Goal: Task Accomplishment & Management: Use online tool/utility

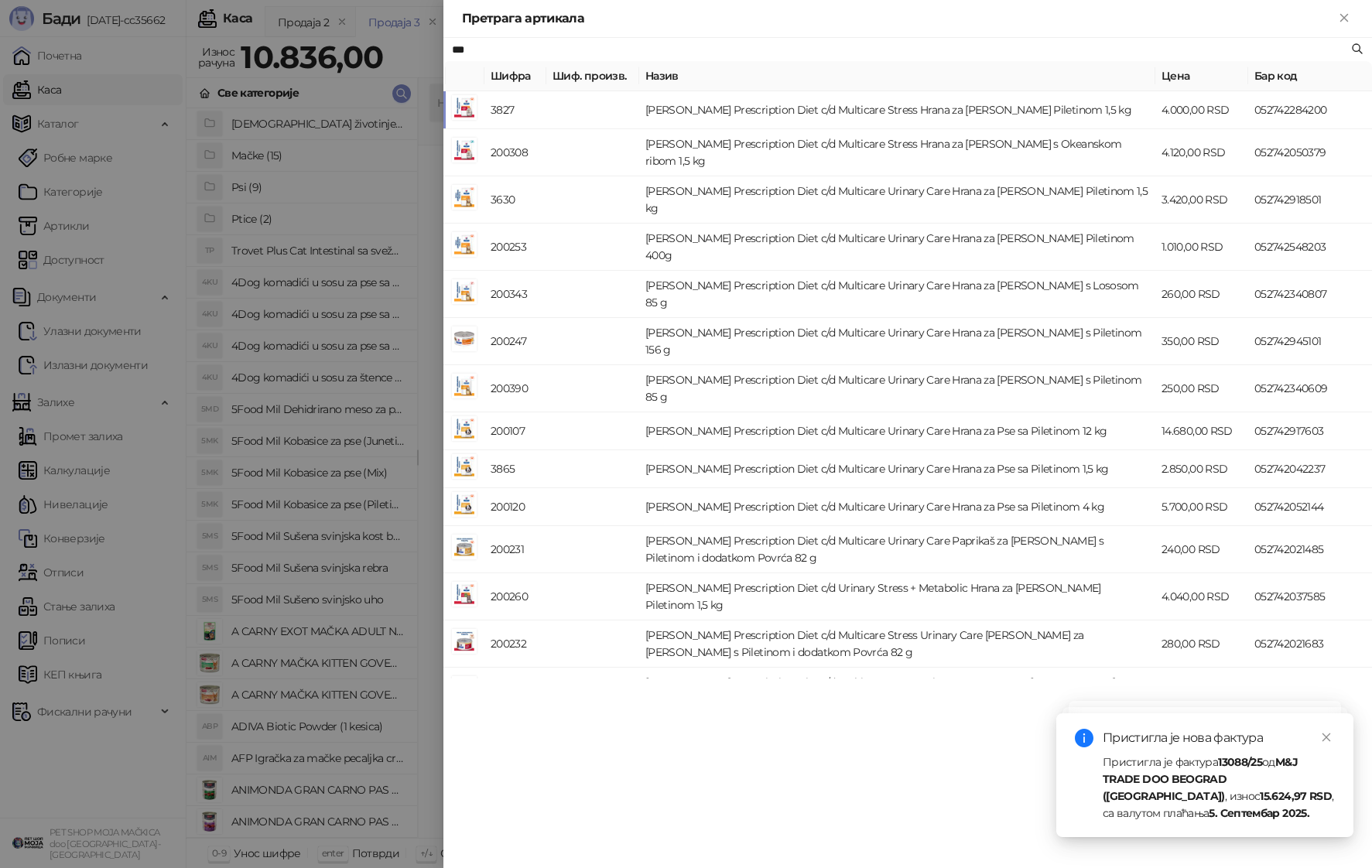
click at [325, 476] on div at bounding box center [686, 434] width 1372 height 868
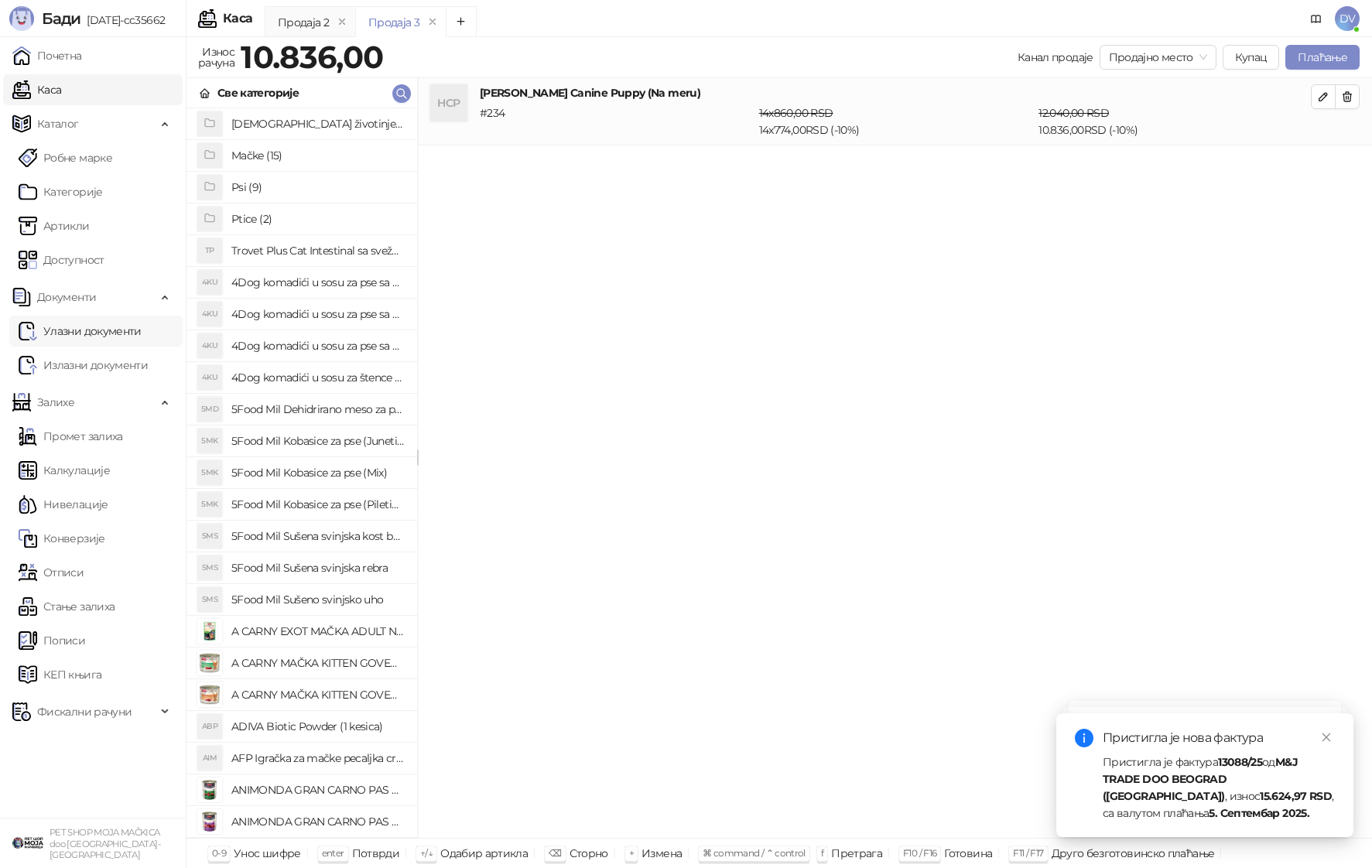
click at [107, 327] on link "Улазни документи" at bounding box center [81, 331] width 123 height 31
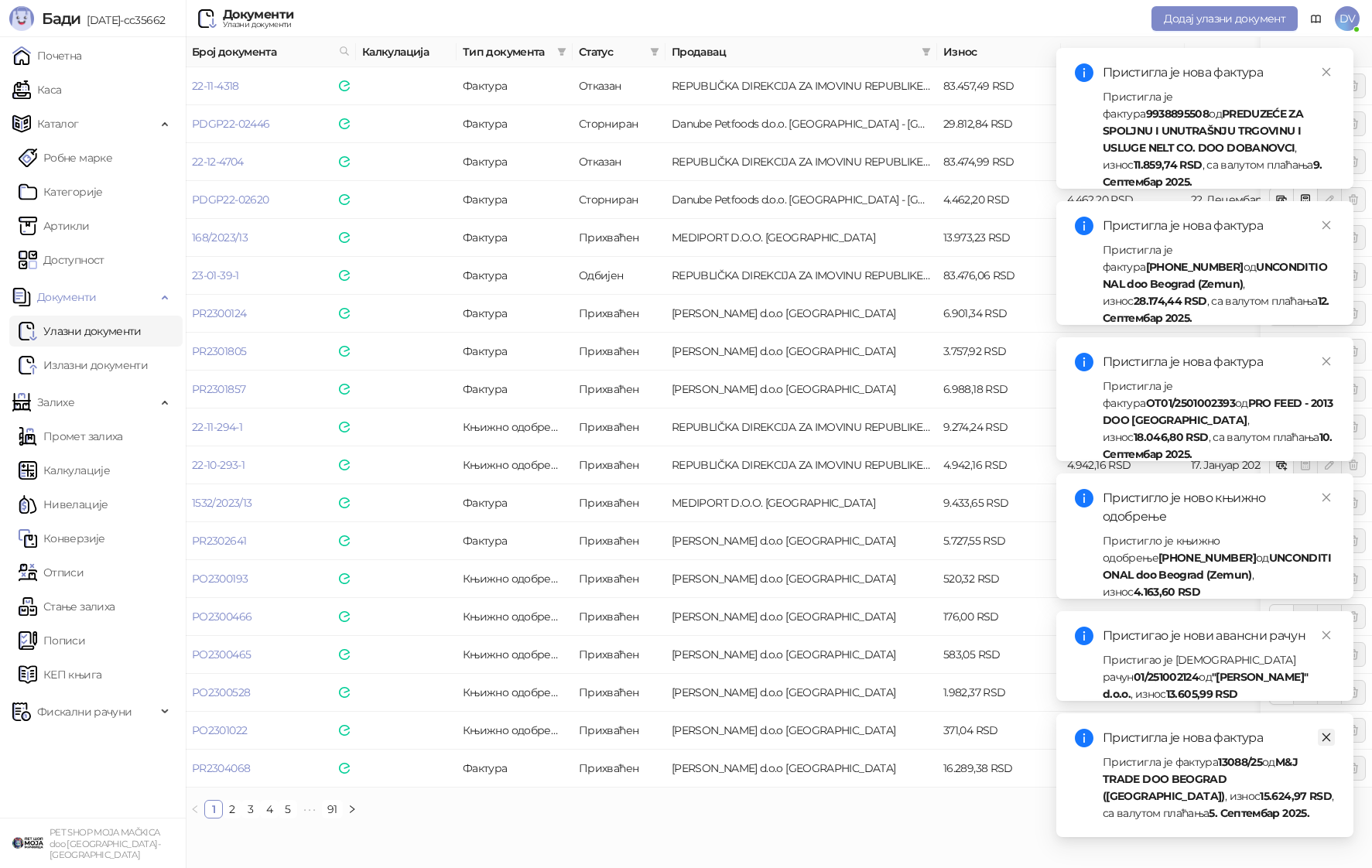
click at [1328, 741] on icon "close" at bounding box center [1327, 738] width 11 height 11
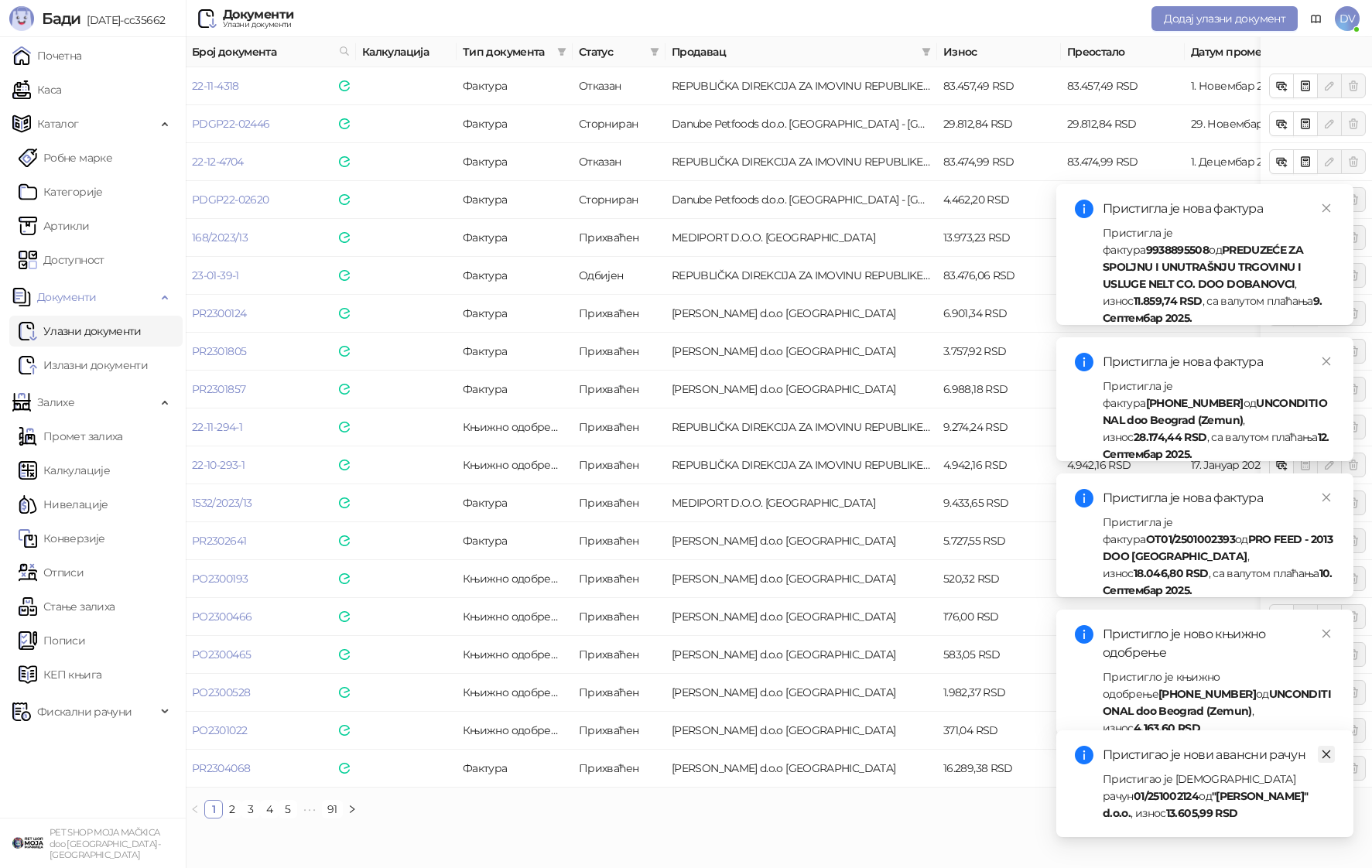
click at [1327, 760] on icon "close" at bounding box center [1327, 755] width 11 height 11
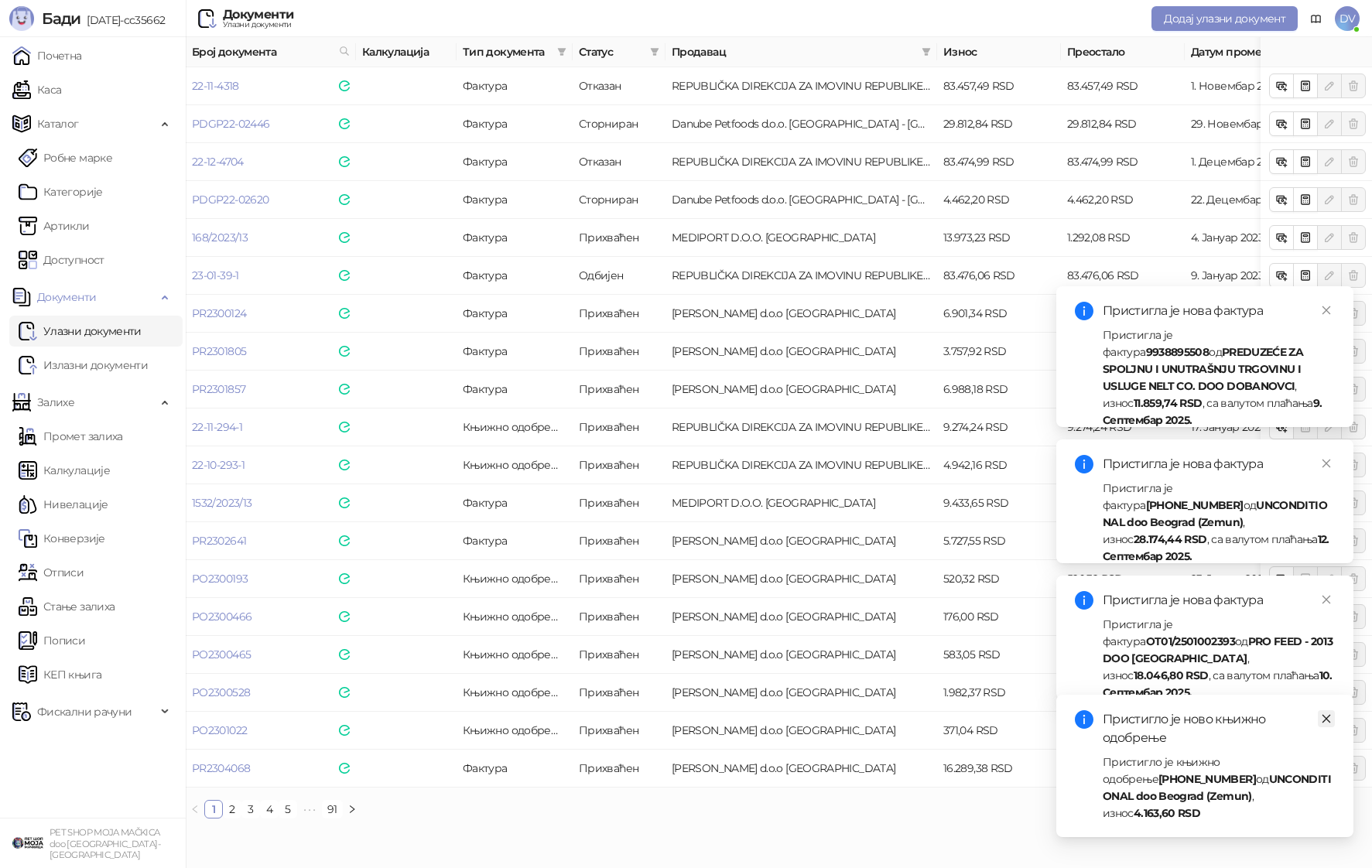
click at [1328, 724] on icon "close" at bounding box center [1327, 719] width 11 height 11
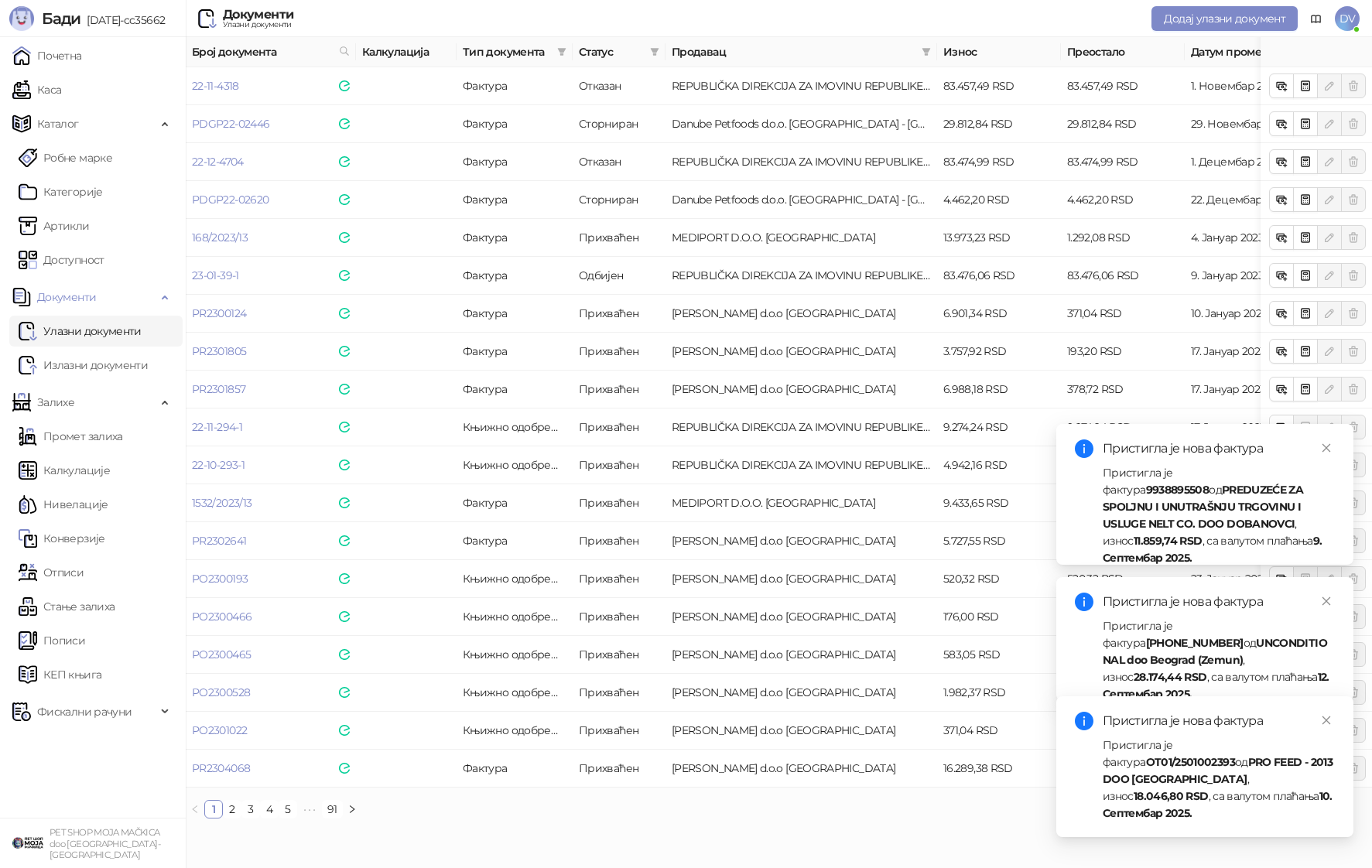
click at [1328, 725] on icon "close" at bounding box center [1327, 720] width 9 height 9
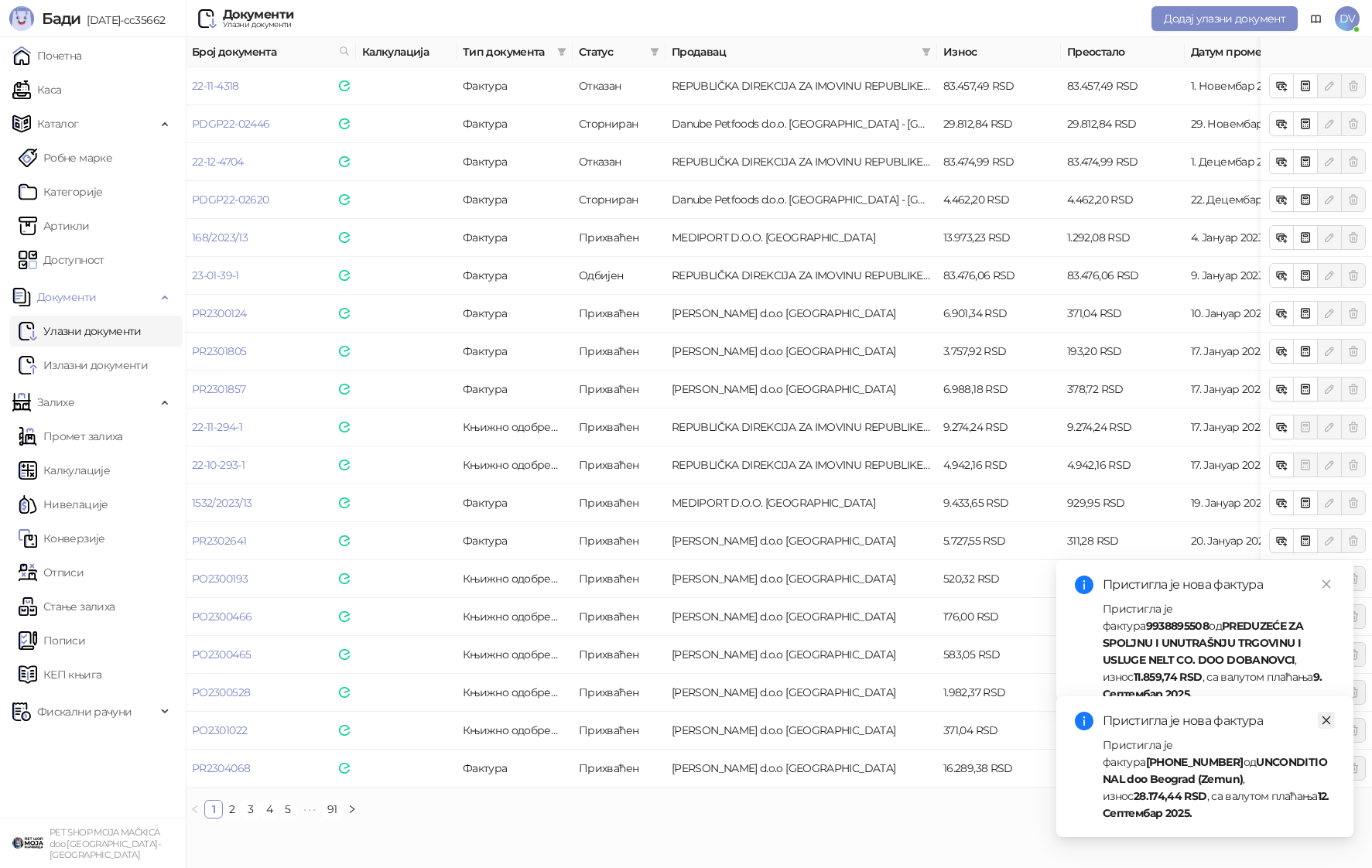
click at [1326, 726] on icon "close" at bounding box center [1327, 720] width 11 height 11
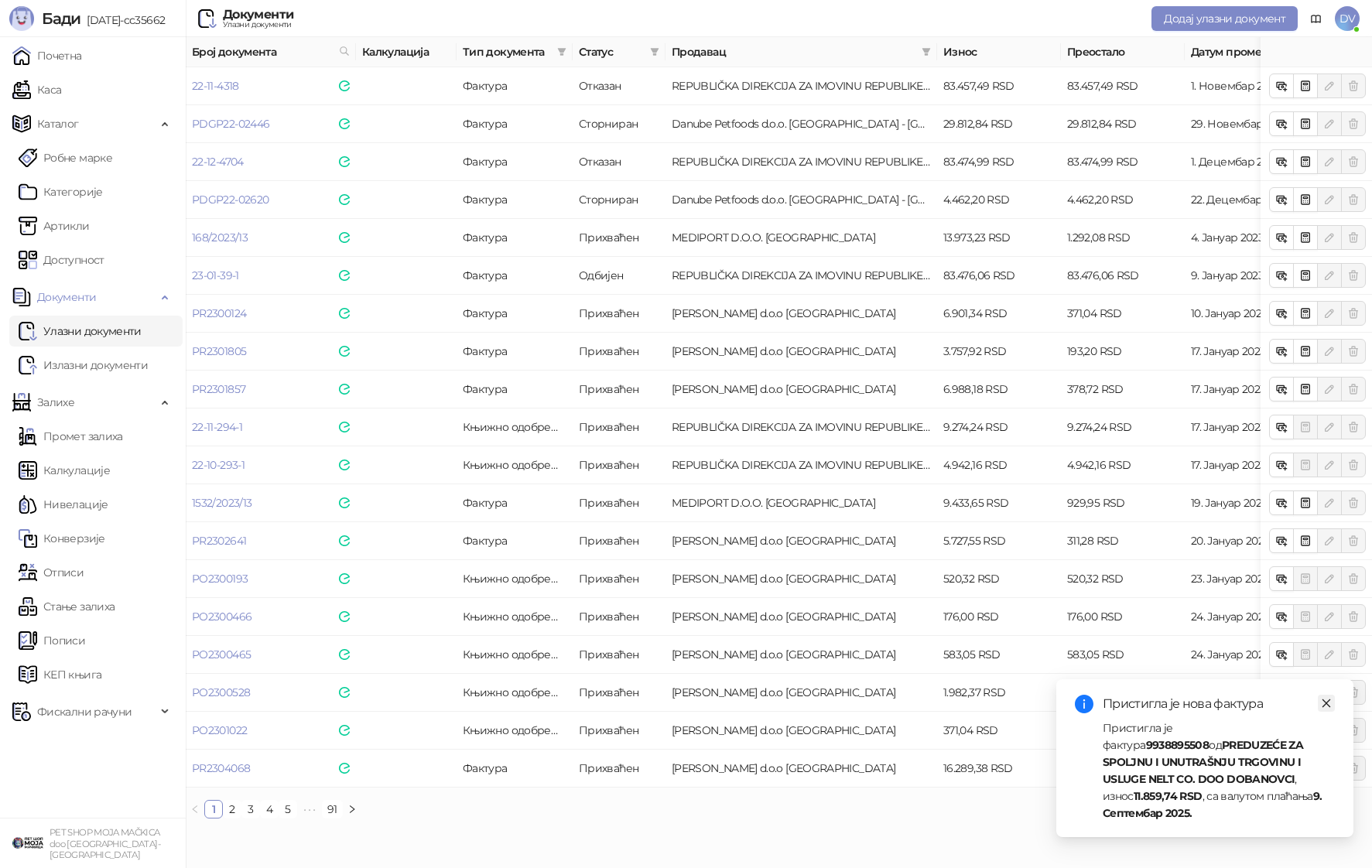
click at [1326, 709] on icon "close" at bounding box center [1327, 704] width 11 height 11
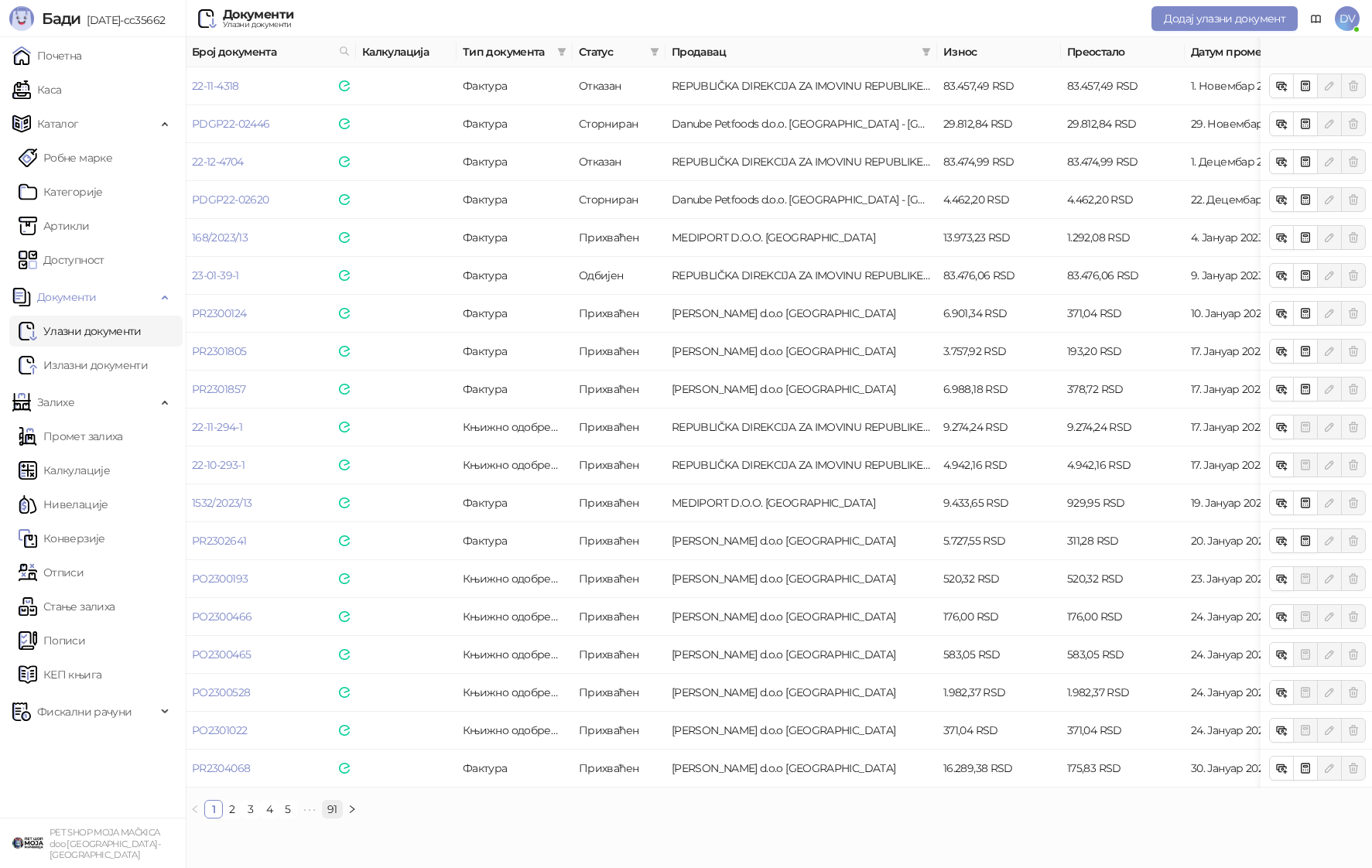
click at [332, 806] on link "91" at bounding box center [333, 810] width 19 height 17
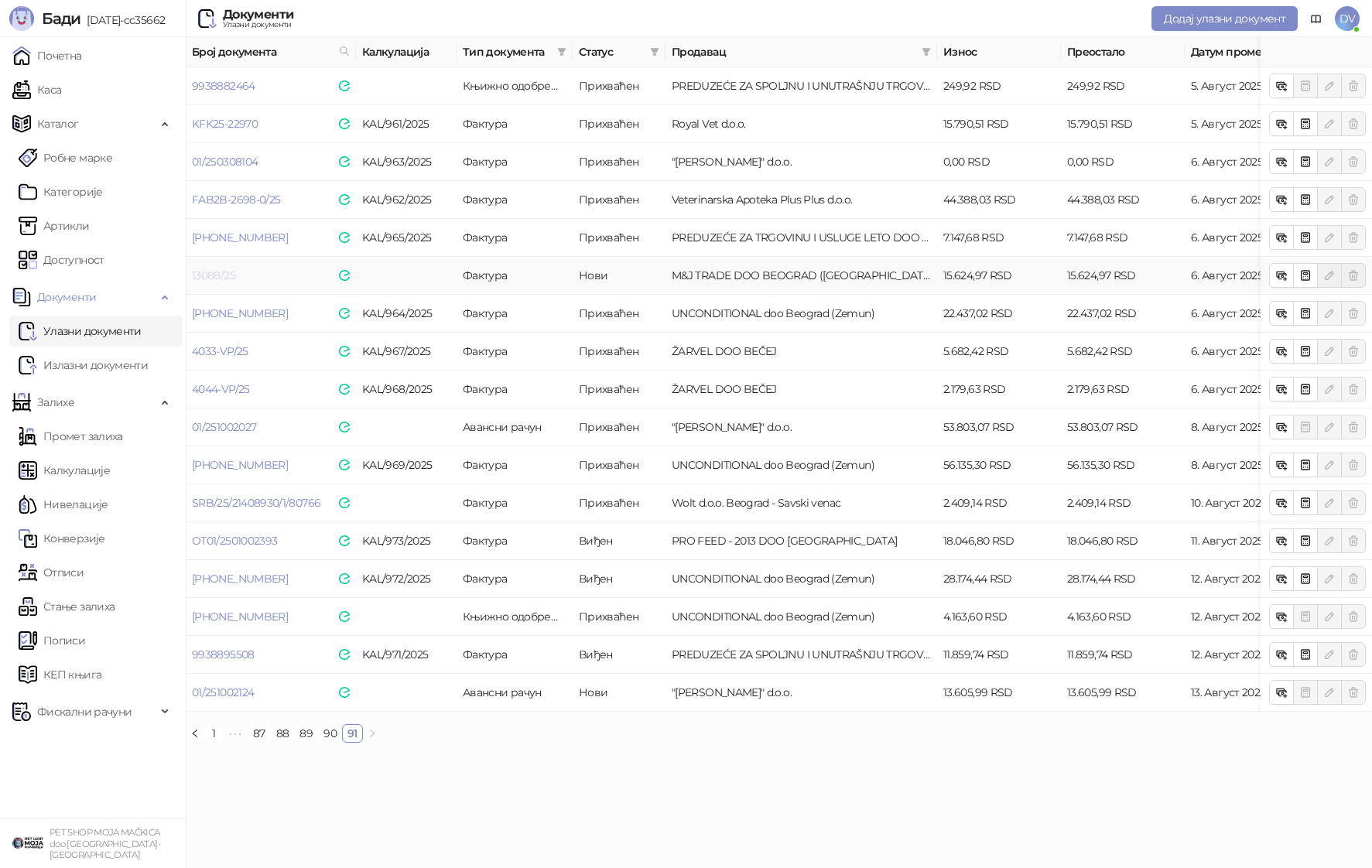
click at [226, 276] on link "13088/25" at bounding box center [213, 276] width 43 height 14
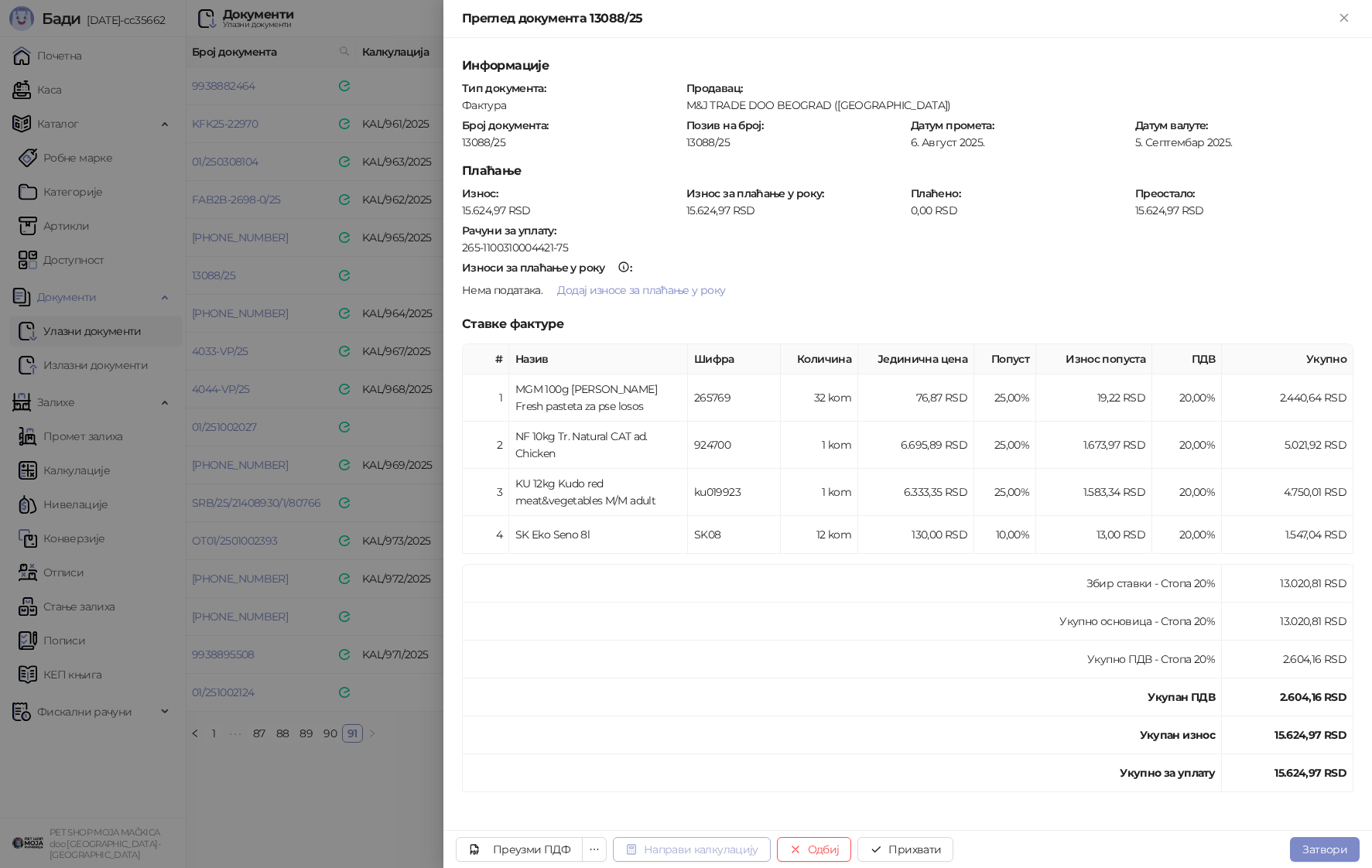
click at [696, 854] on button "Направи калкулацију" at bounding box center [692, 849] width 158 height 24
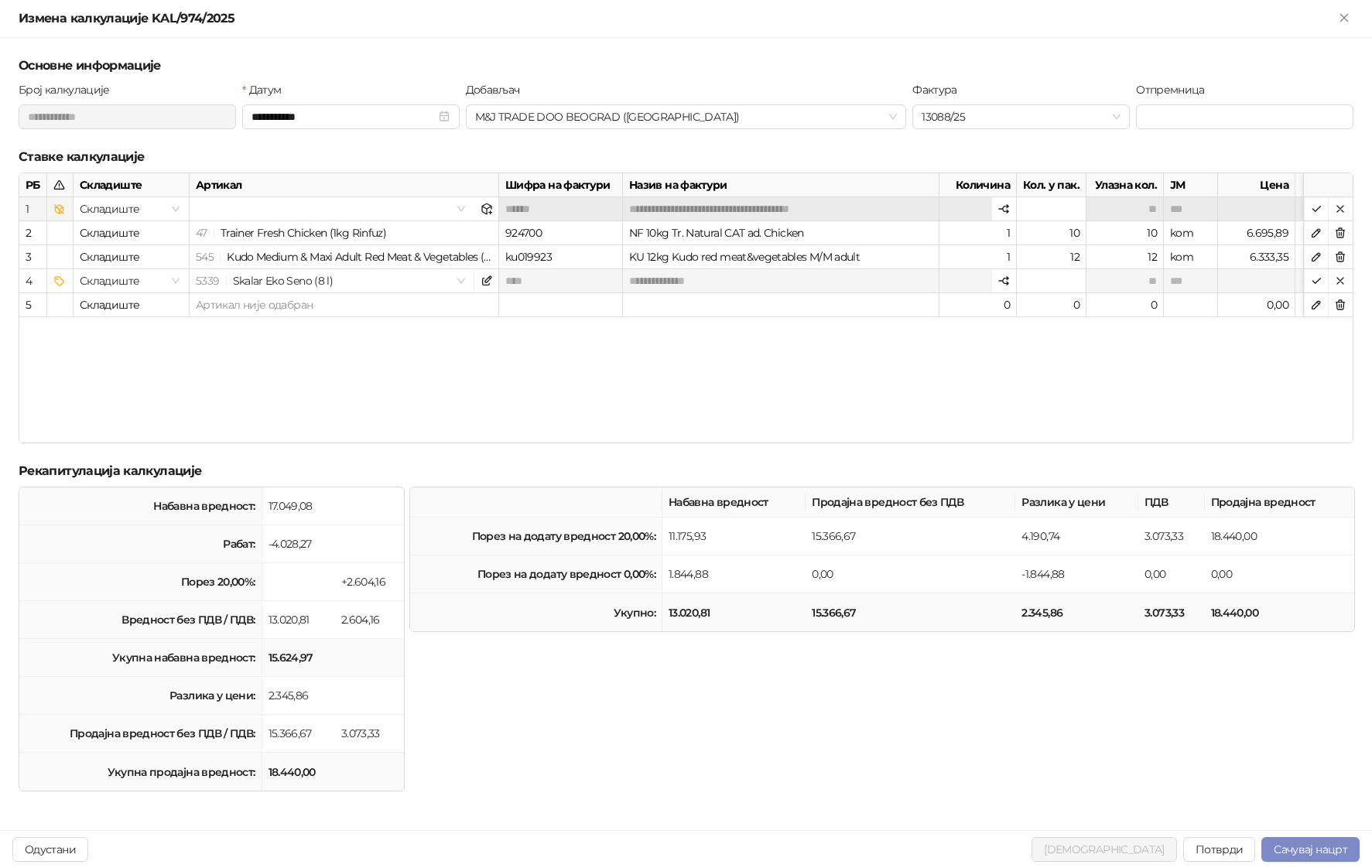
click at [378, 208] on input "search" at bounding box center [325, 209] width 258 height 23
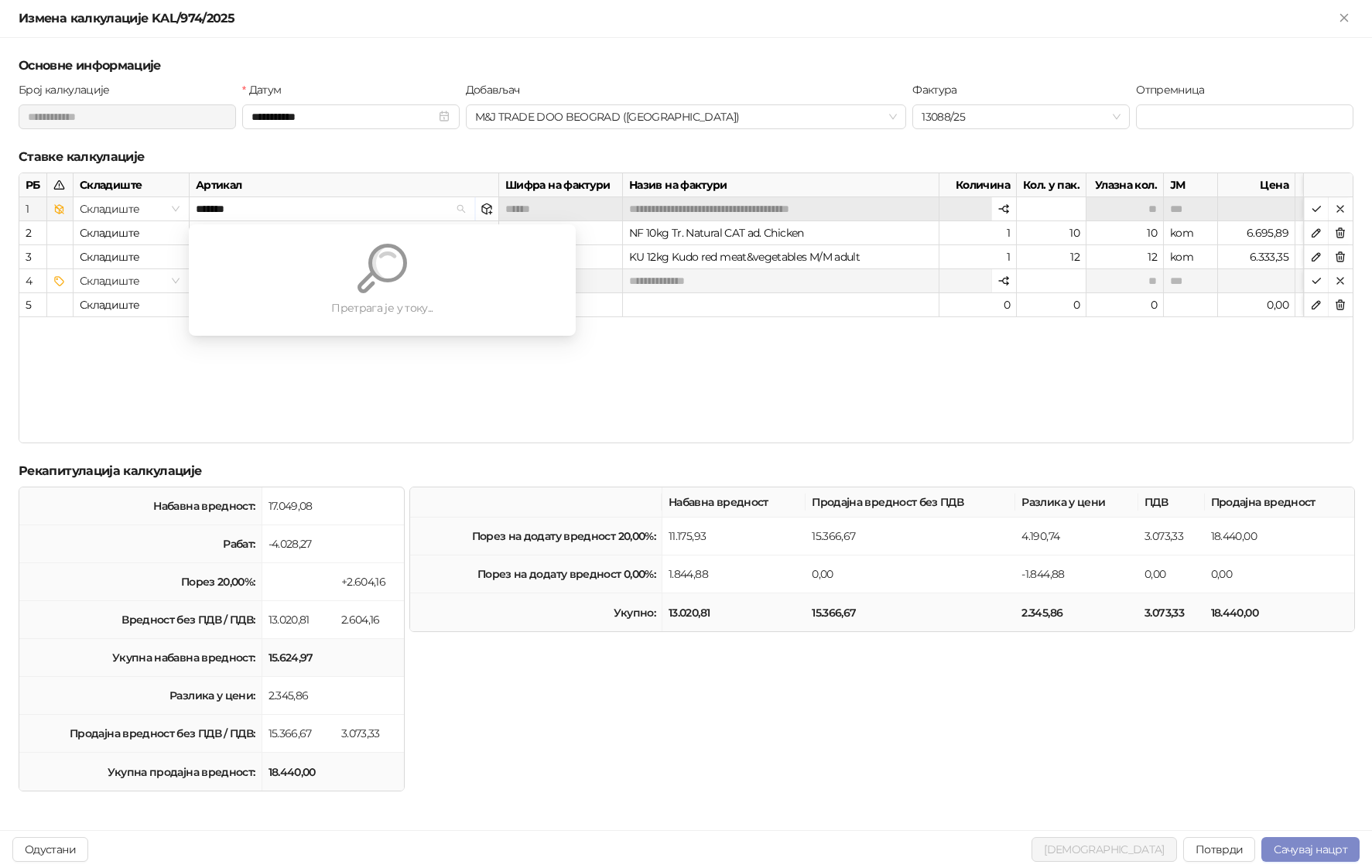
type input "********"
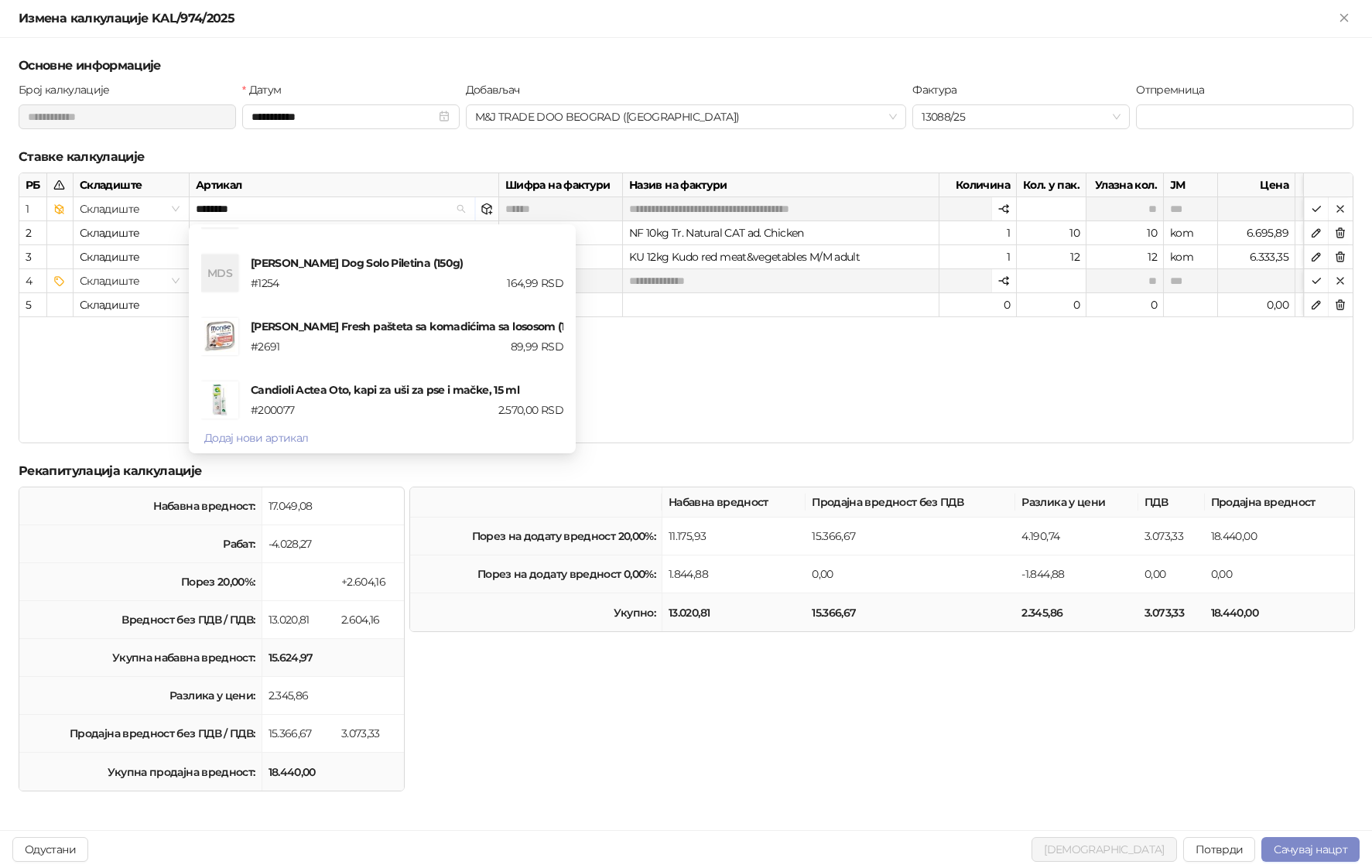
scroll to position [241, 0]
click at [430, 333] on h4 "Monge Fresh pašteta sa komadićima sa lososom (100 g)" at bounding box center [407, 326] width 313 height 17
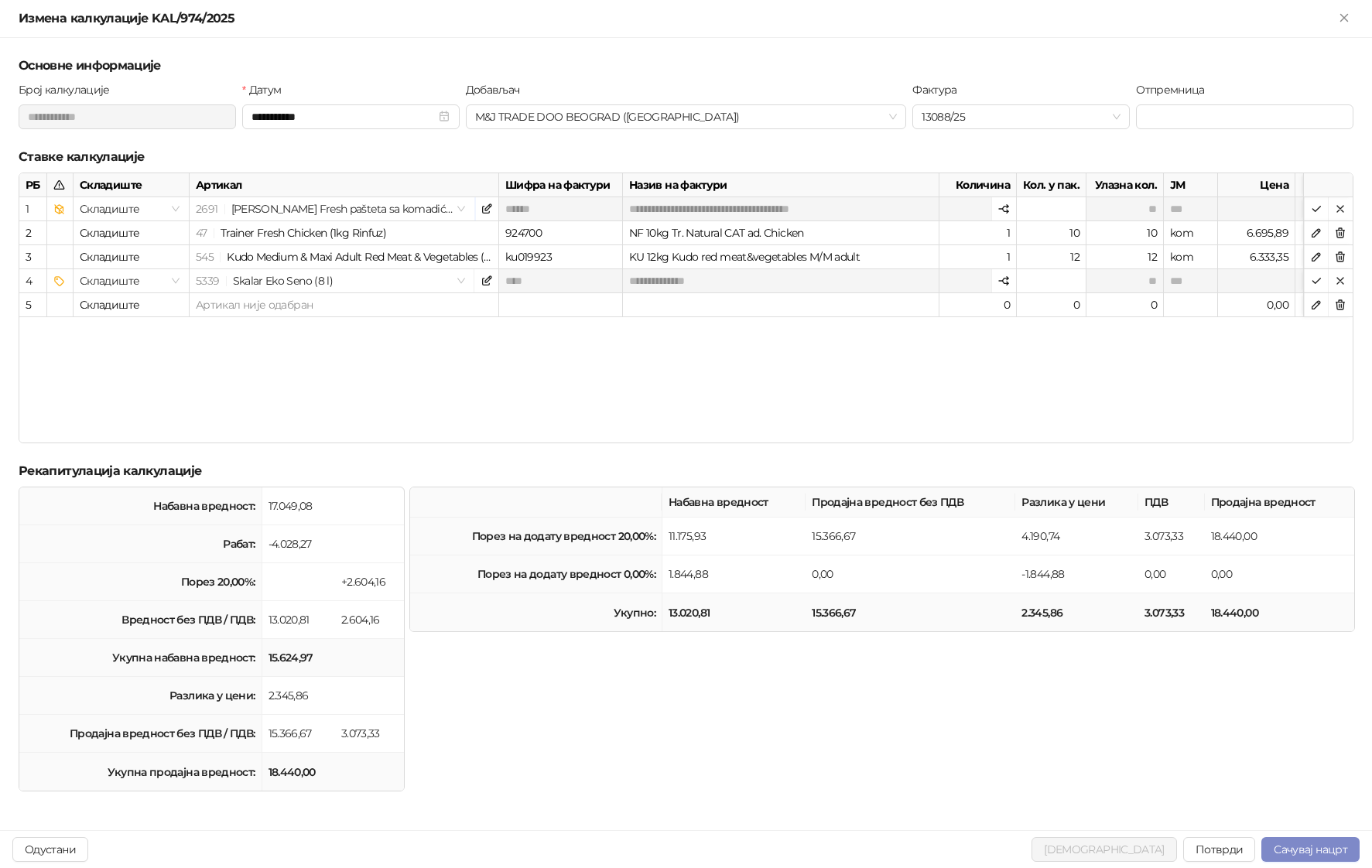
type input "*******"
type input "*****"
type input "*******"
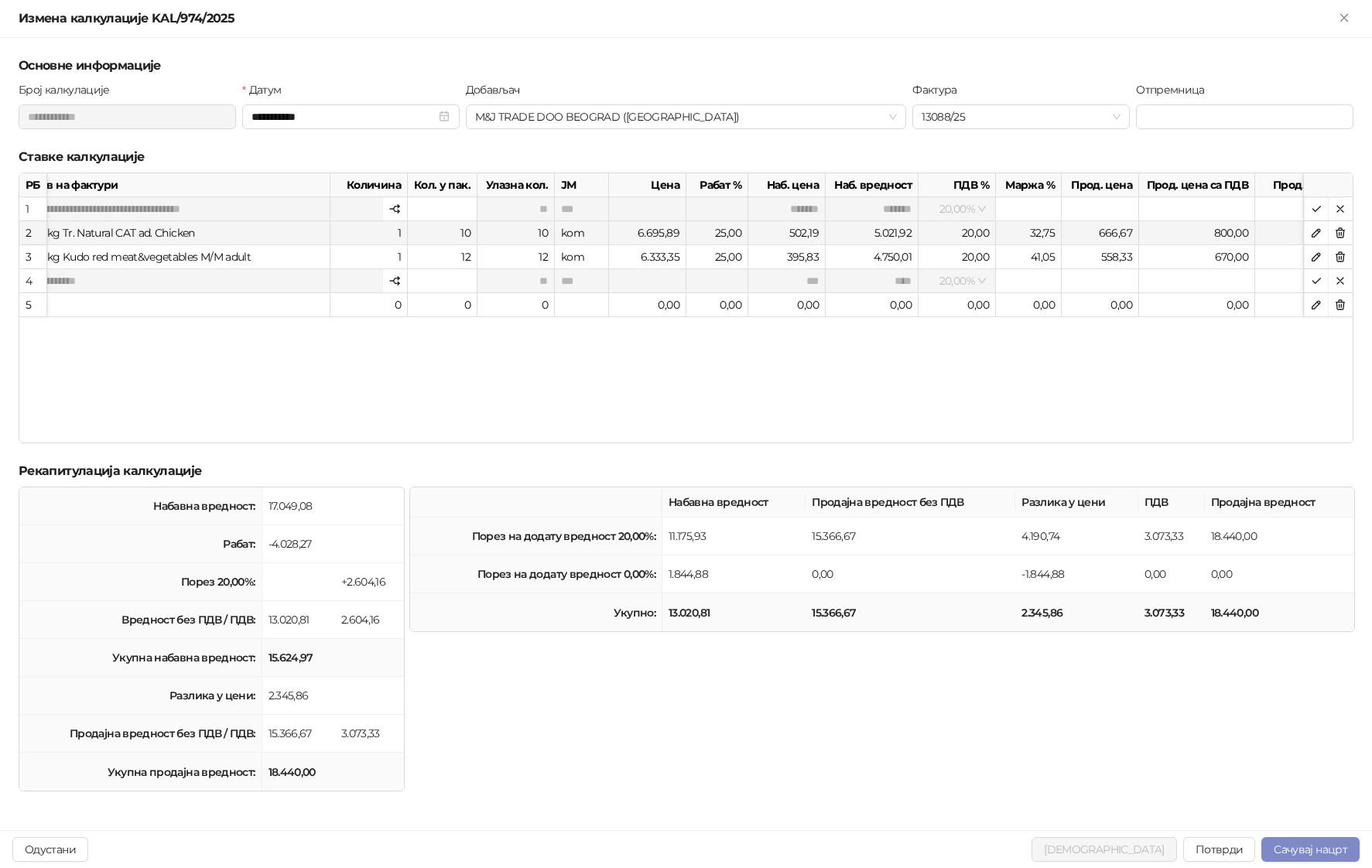
scroll to position [0, 676]
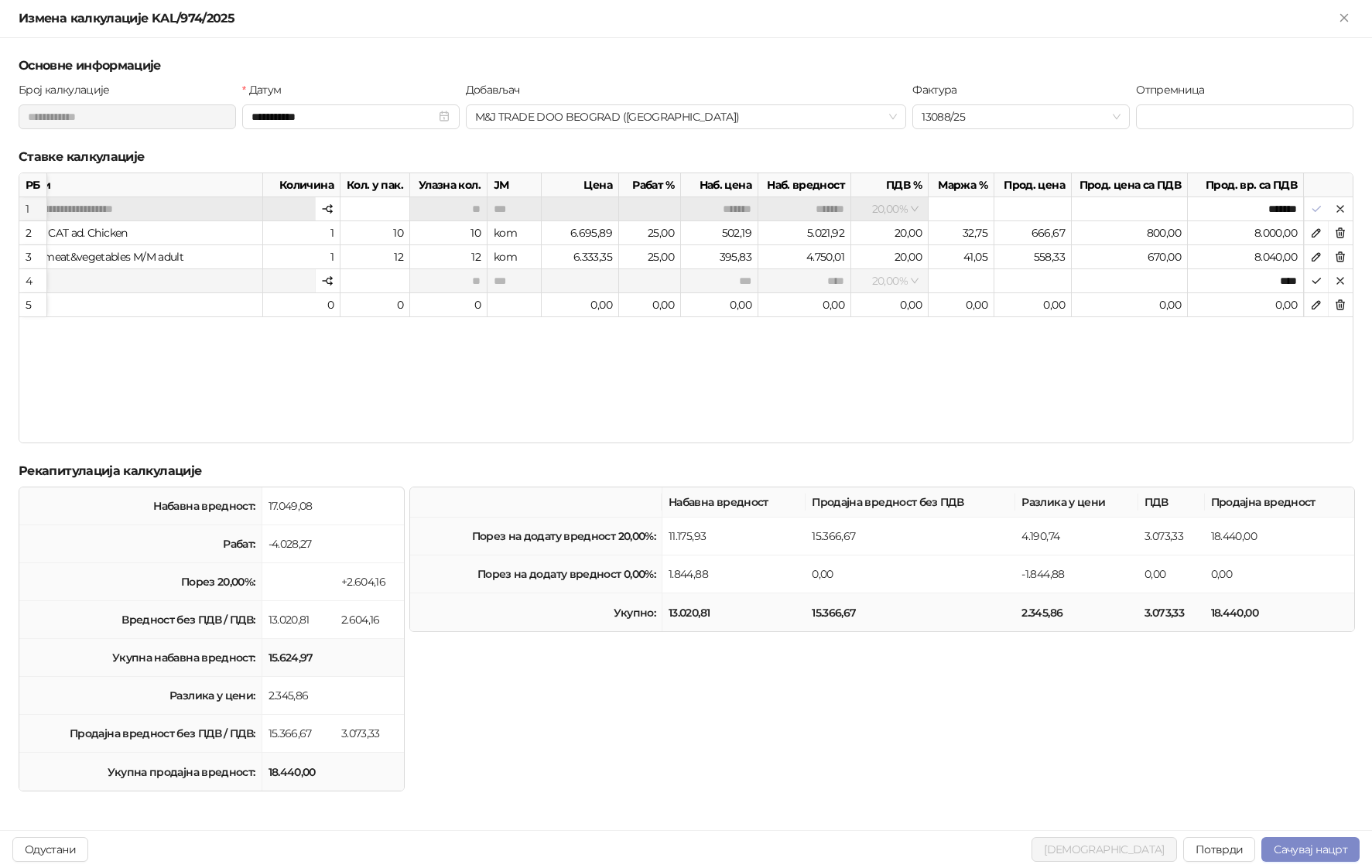
click at [1317, 205] on icon "button" at bounding box center [1317, 209] width 13 height 13
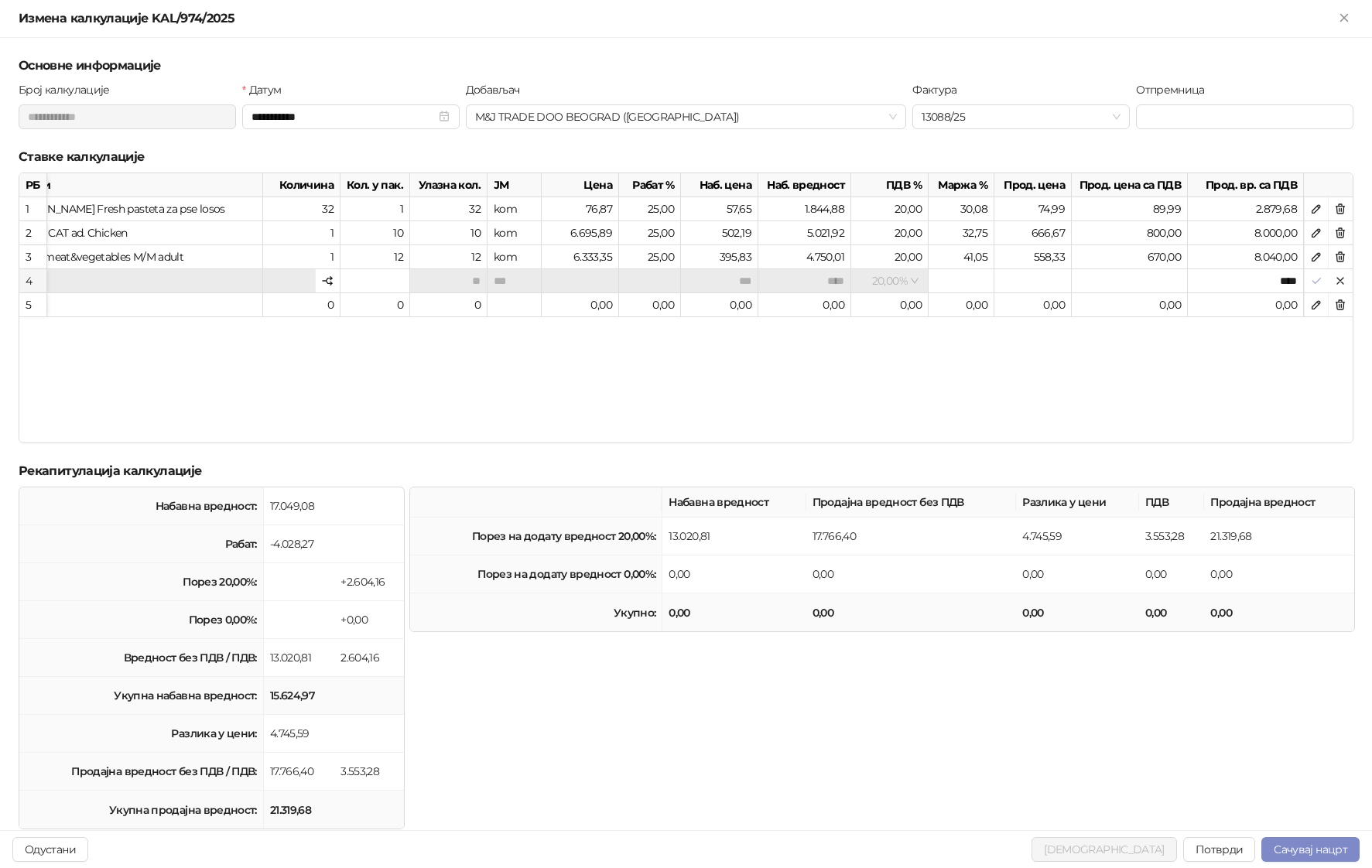
click at [1310, 280] on icon "button" at bounding box center [1317, 281] width 13 height 13
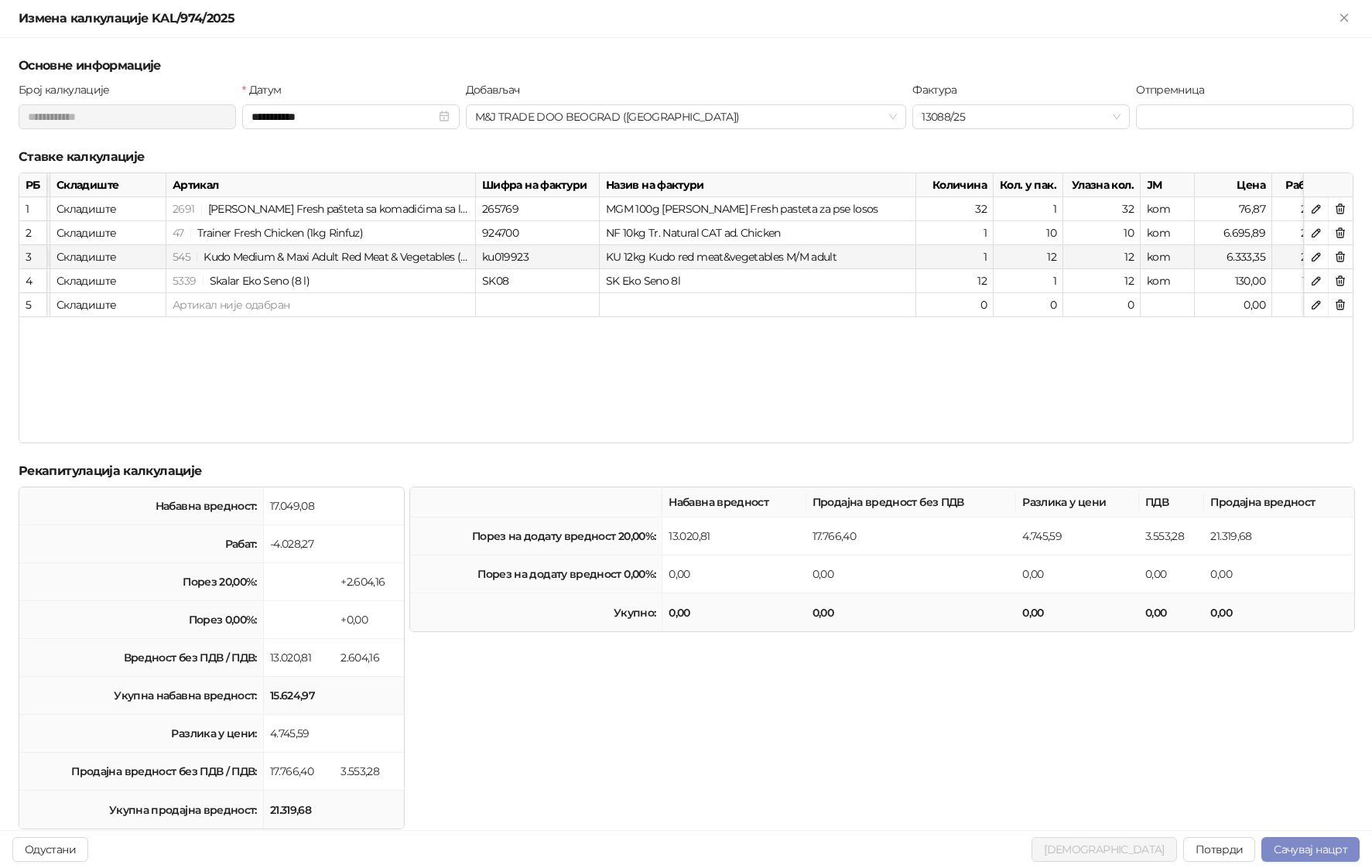
scroll to position [0, 0]
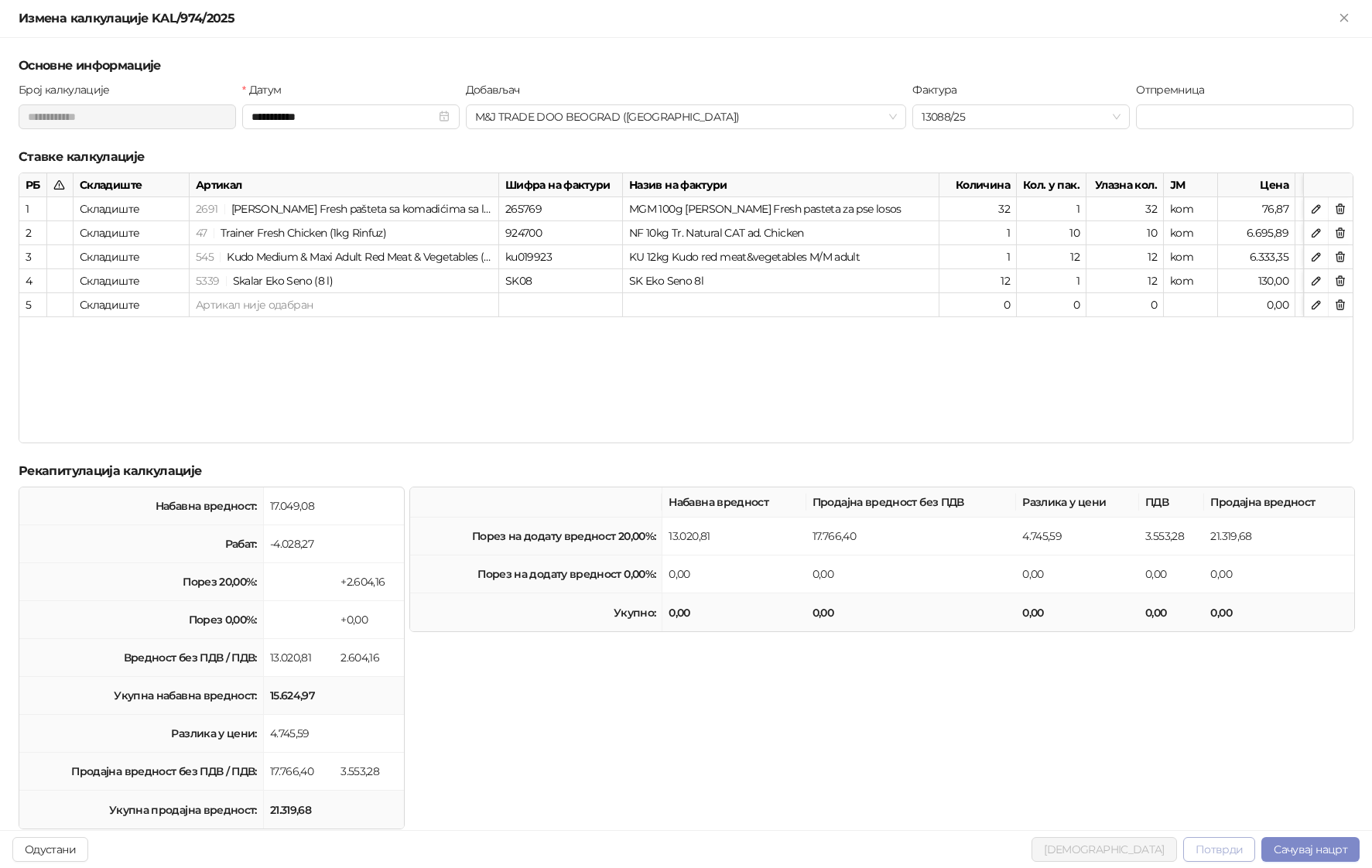
click at [1222, 846] on button "Потврди" at bounding box center [1220, 849] width 73 height 24
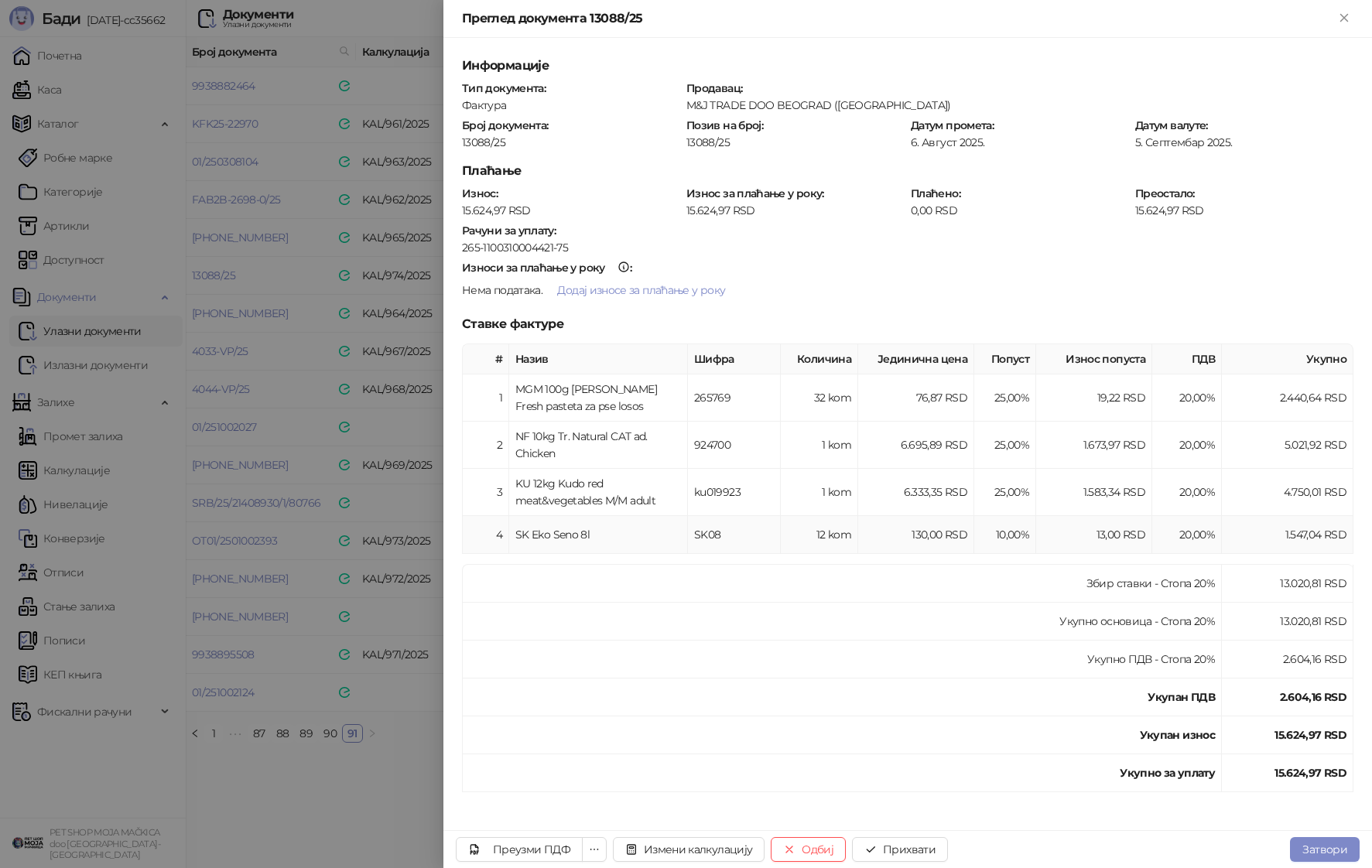
click at [309, 530] on div at bounding box center [686, 434] width 1372 height 868
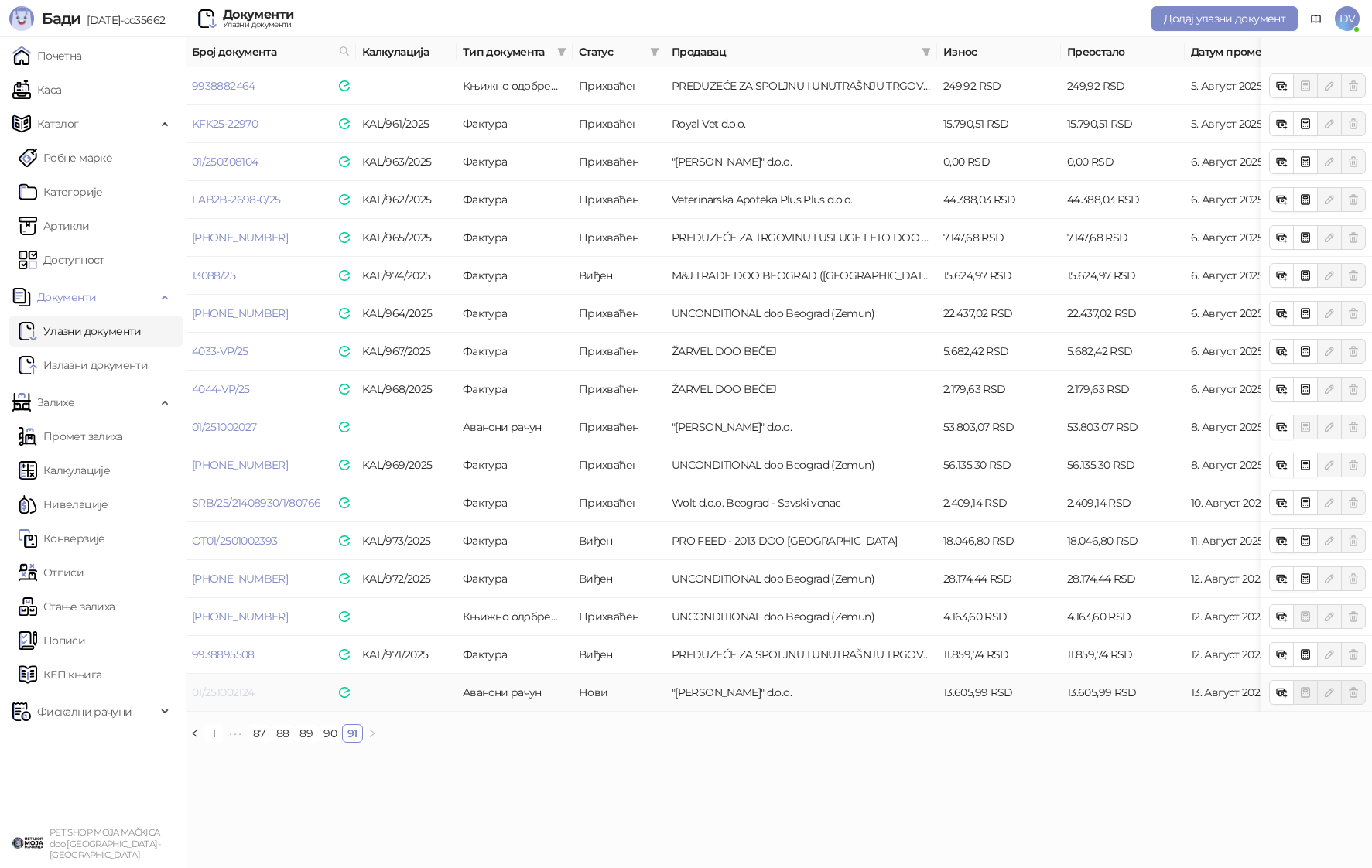
click at [212, 694] on link "01/251002124" at bounding box center [223, 693] width 62 height 14
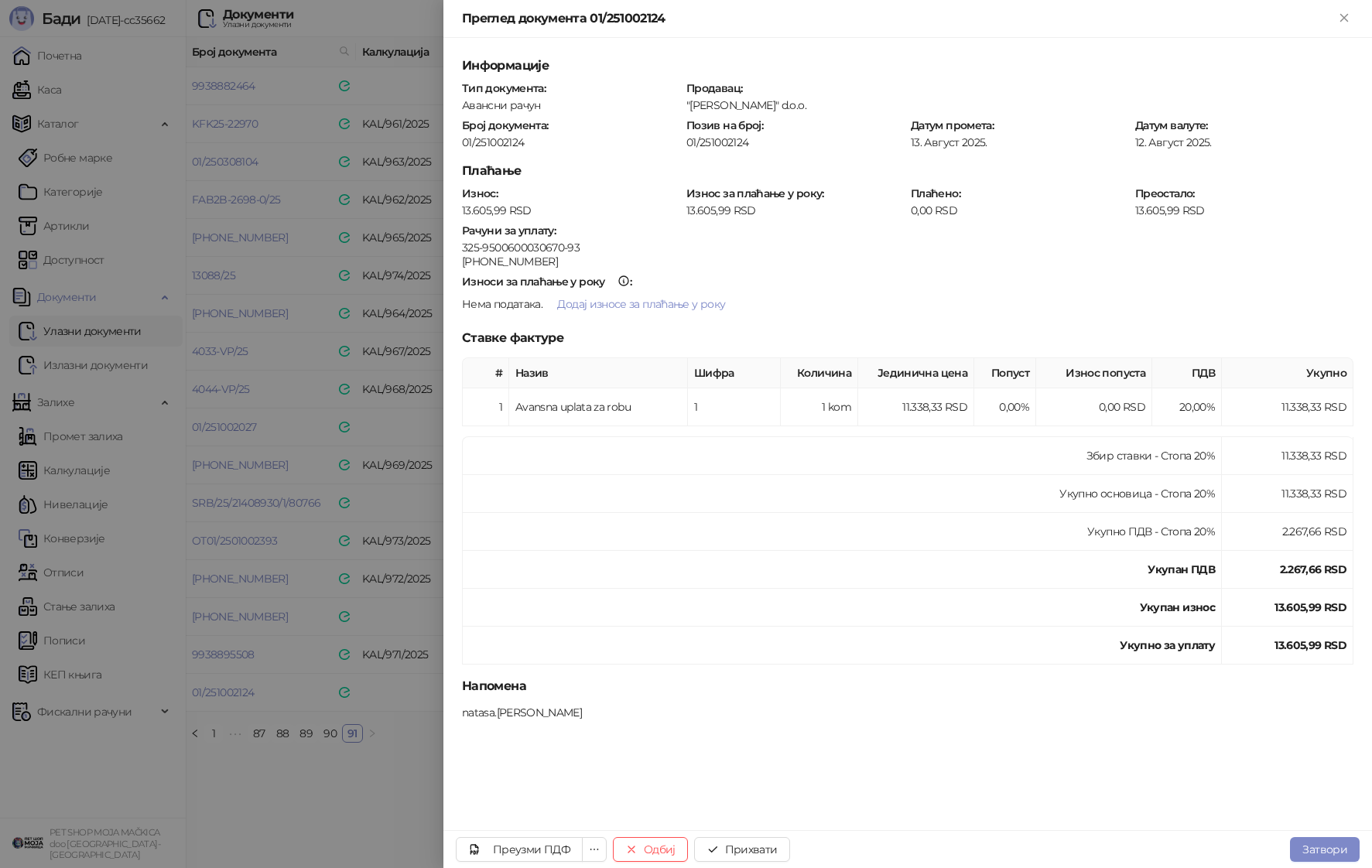
click at [241, 533] on div at bounding box center [686, 434] width 1372 height 868
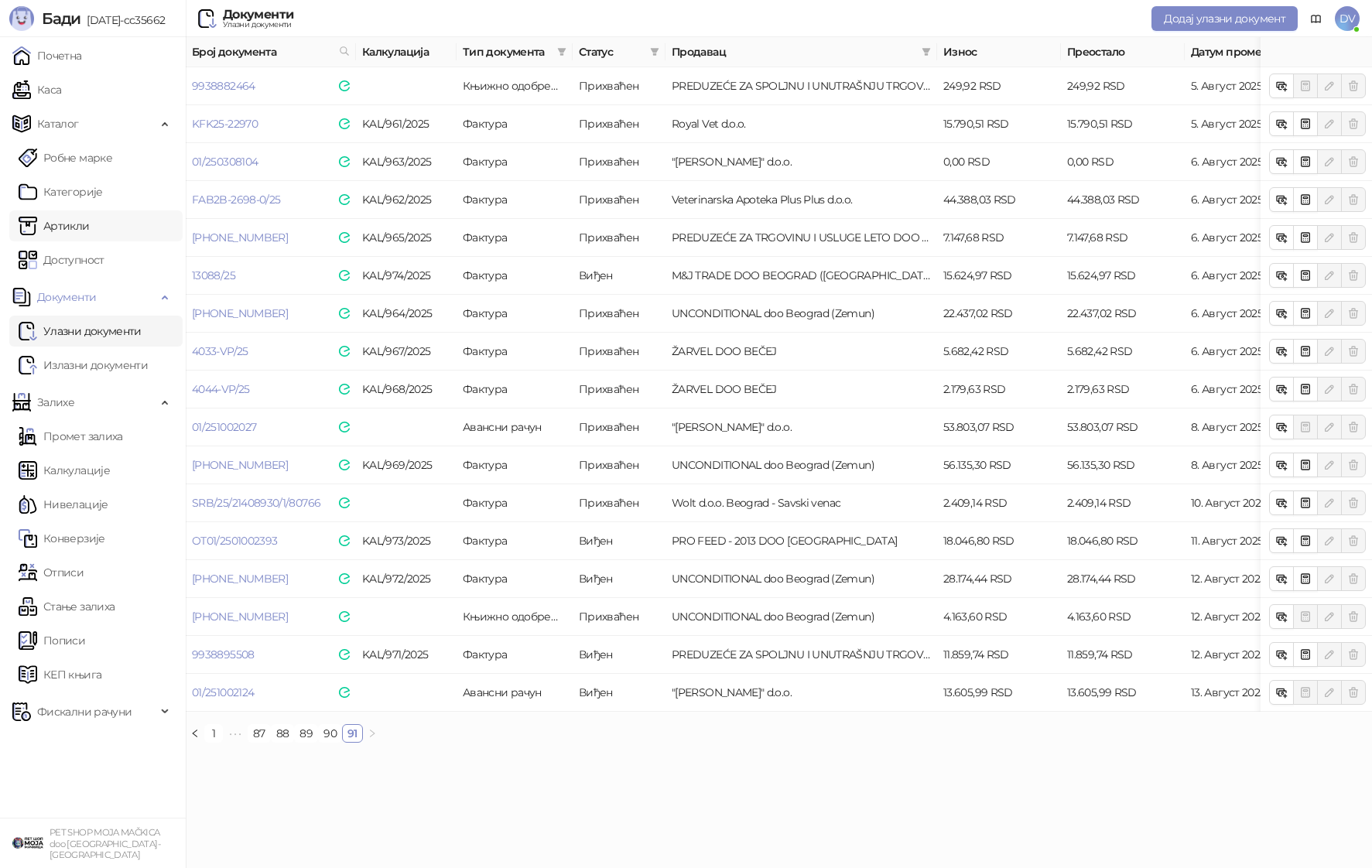
click at [90, 232] on link "Артикли" at bounding box center [55, 226] width 71 height 31
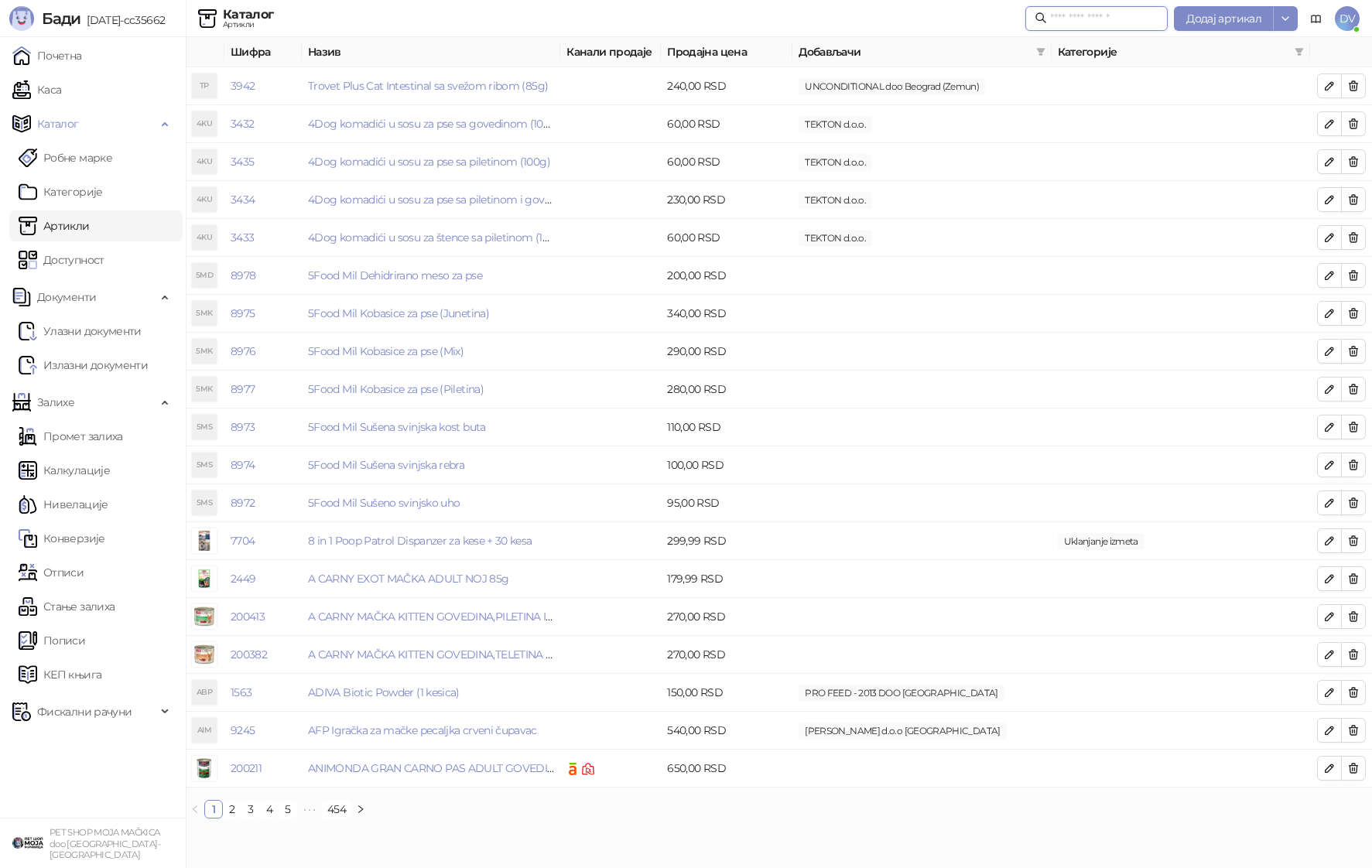
click at [1059, 24] on input "text" at bounding box center [1104, 19] width 108 height 17
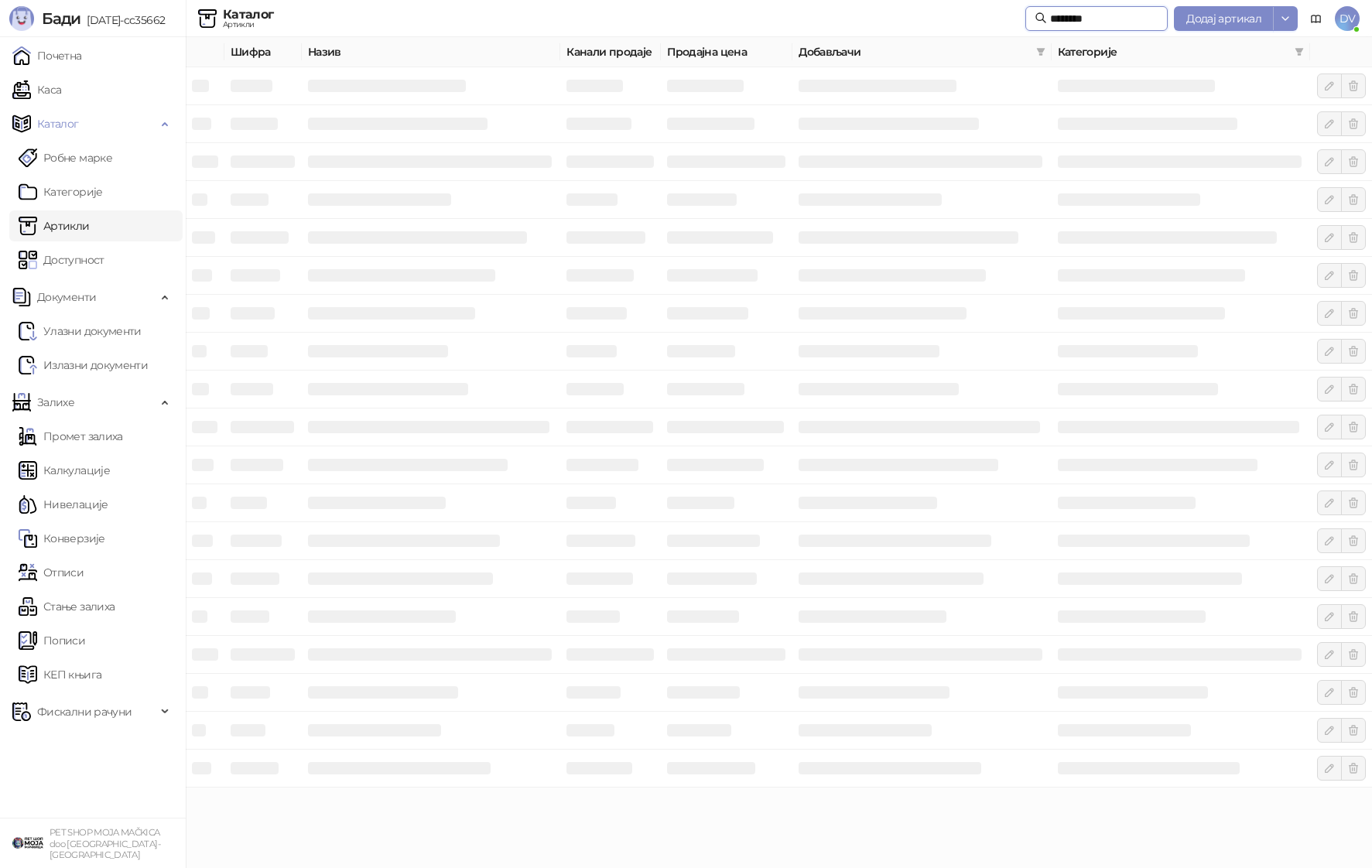
type input "********"
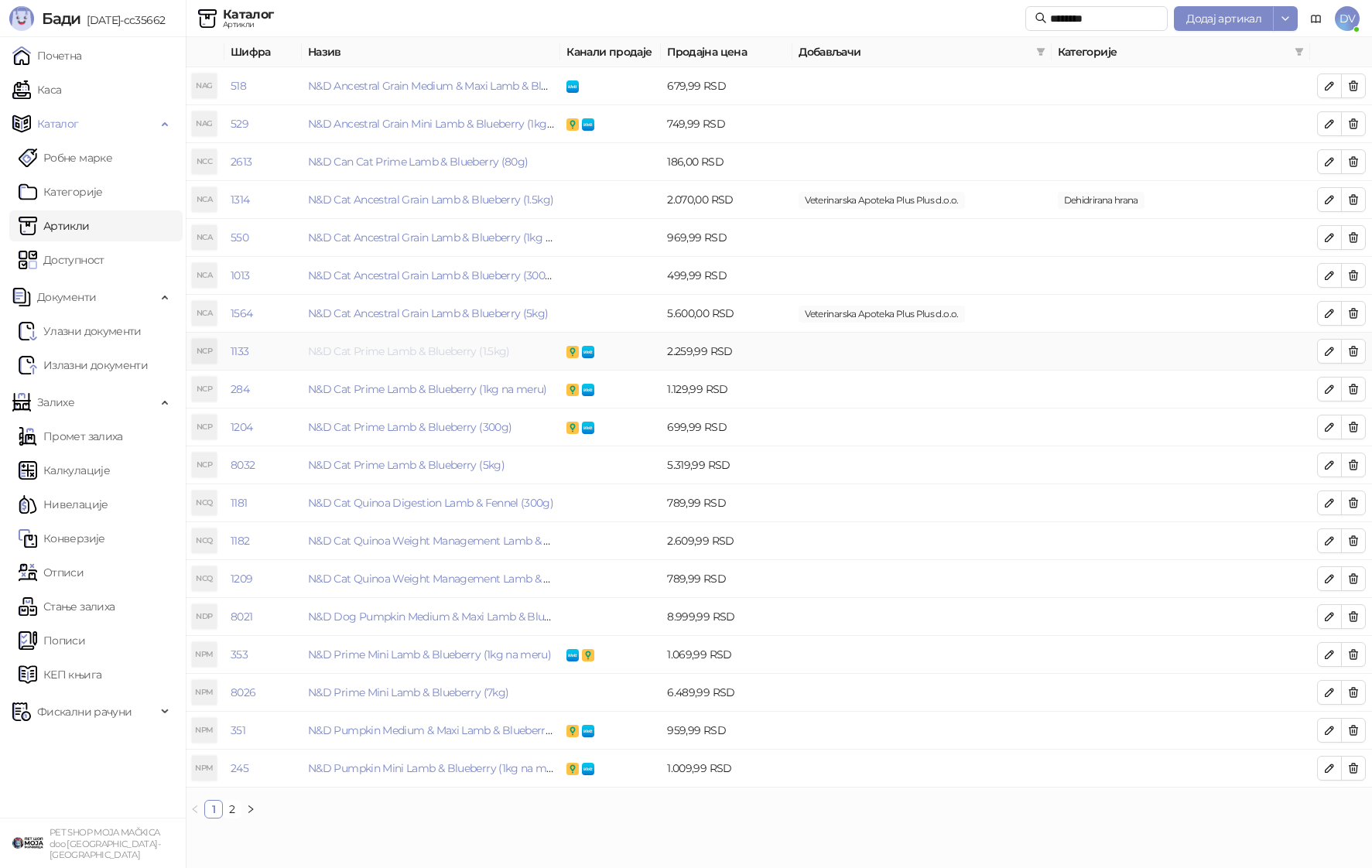
click at [423, 345] on link "N&D Cat Prime Lamb & Blueberry (1.5kg)" at bounding box center [409, 351] width 202 height 14
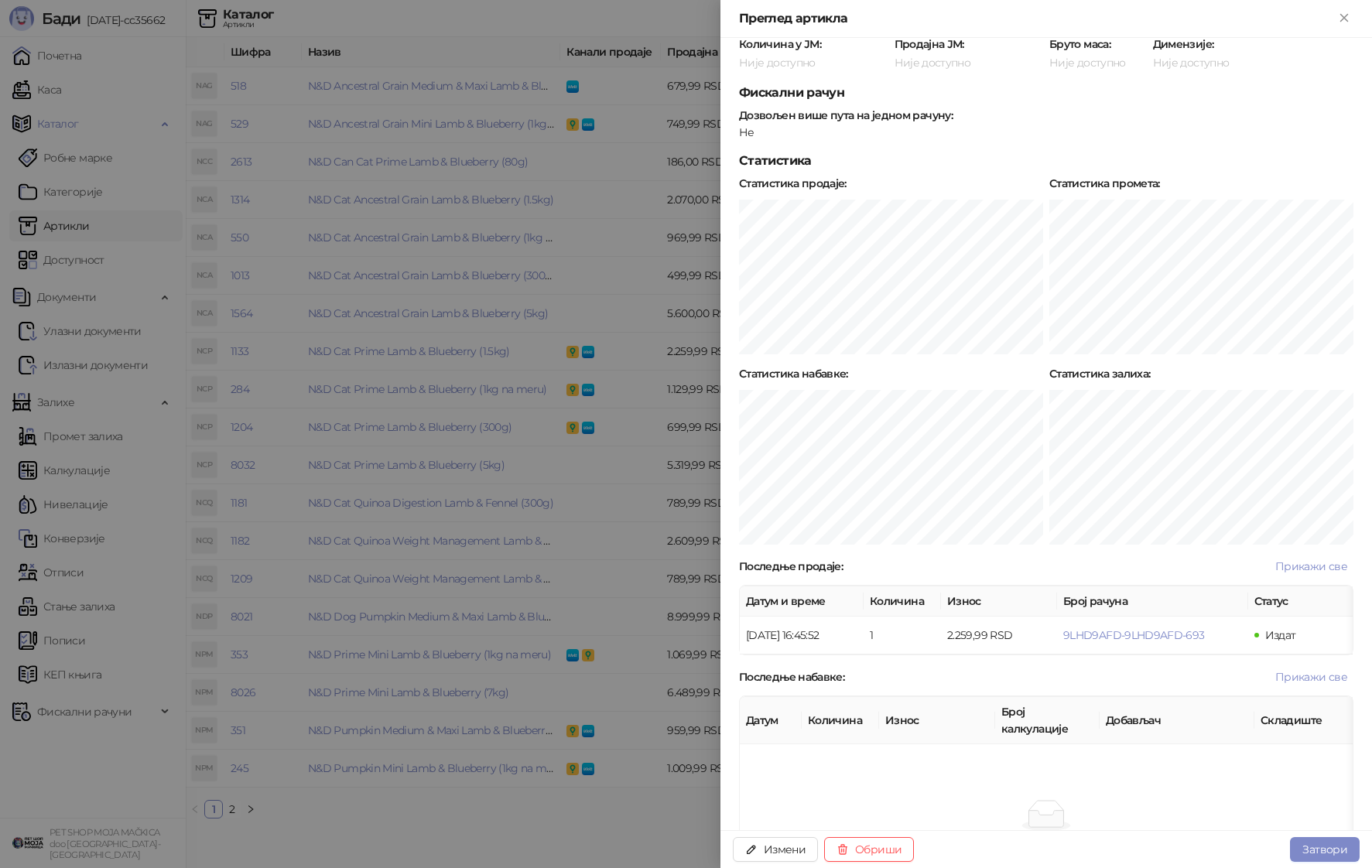
scroll to position [622, 0]
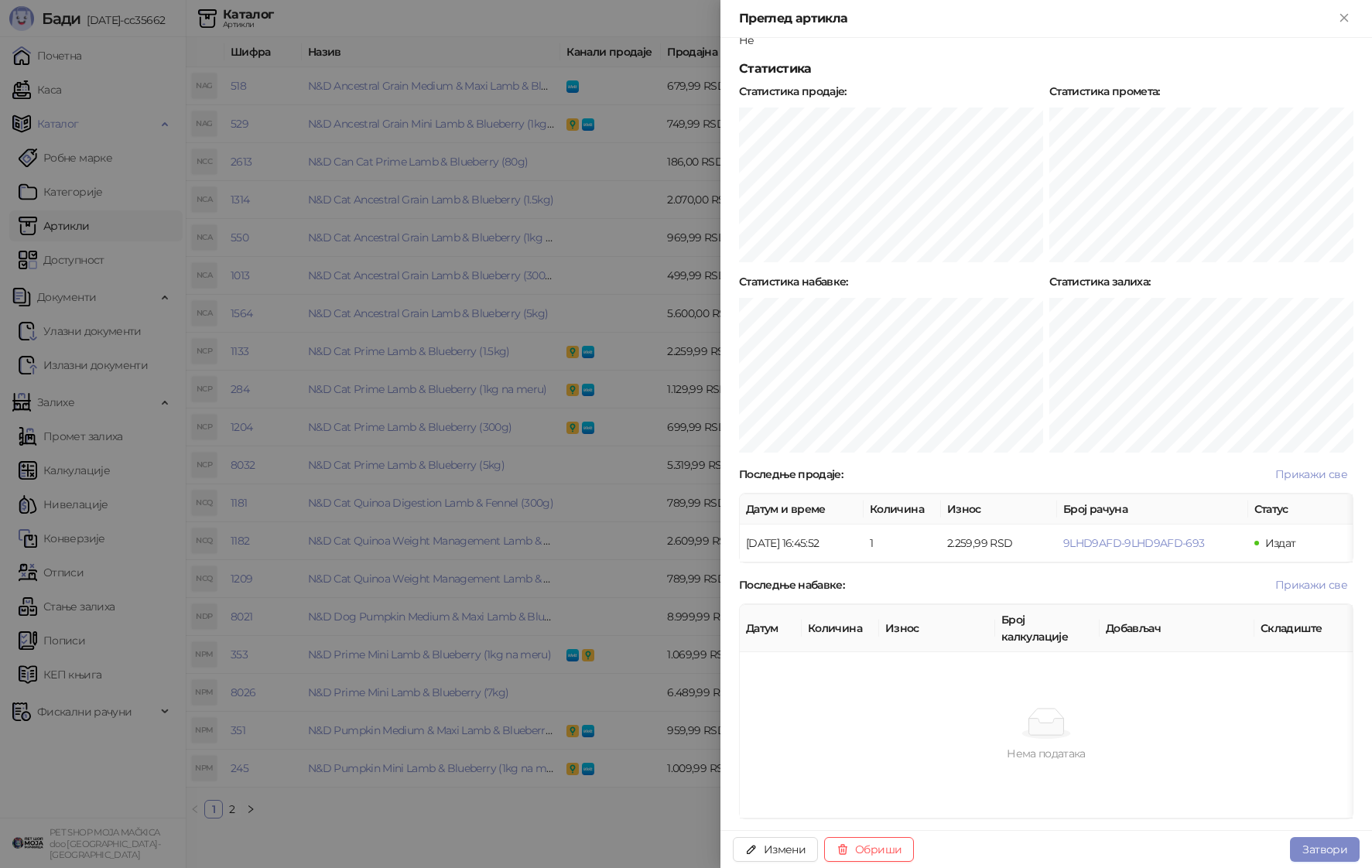
click at [577, 450] on div at bounding box center [686, 434] width 1372 height 868
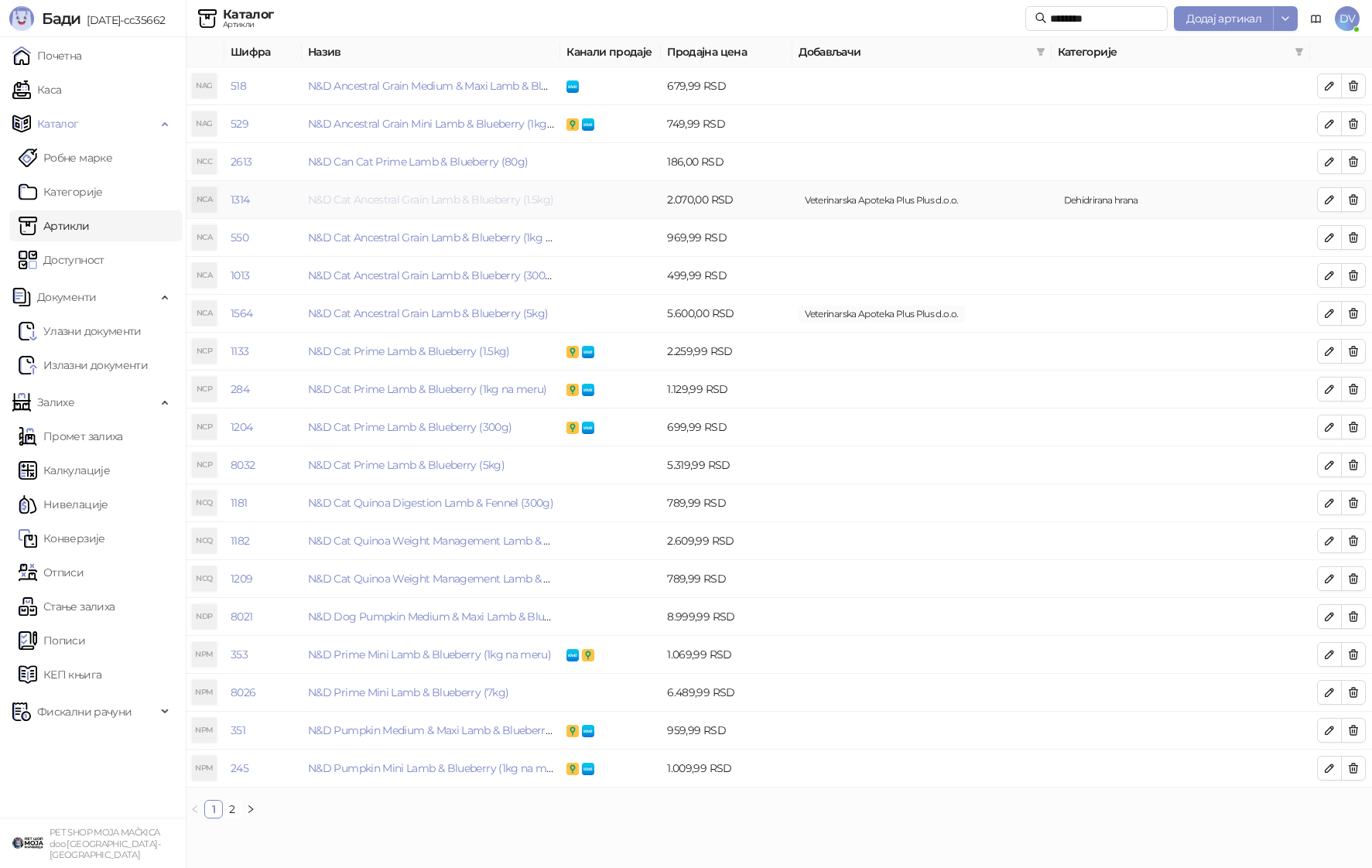
click at [531, 199] on link "N&D Cat Ancestral Grain Lamb & Blueberry (1.5kg)" at bounding box center [430, 200] width 246 height 14
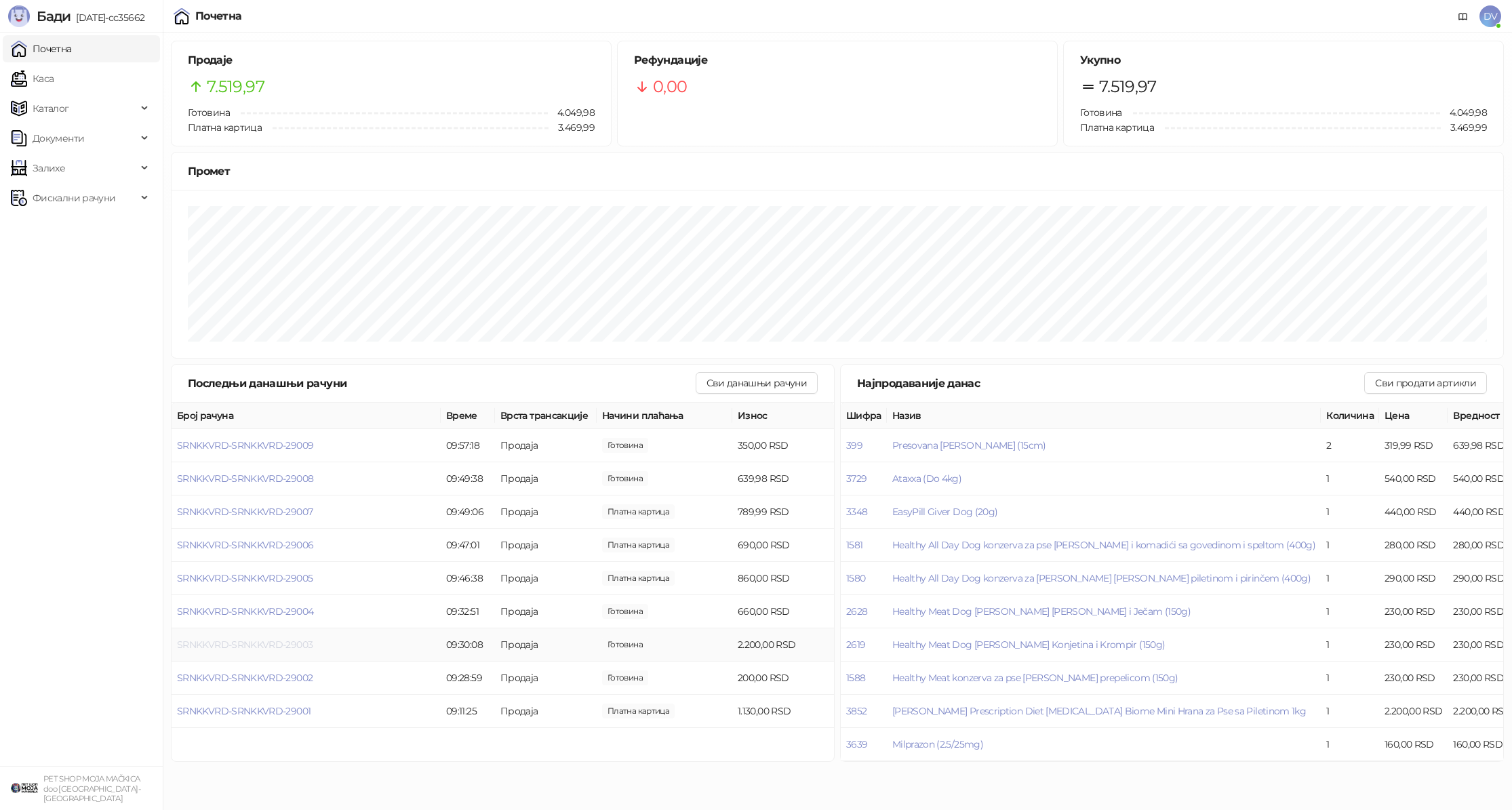
click at [256, 646] on span "SRNKKVRD-SRNKKVRD-29003" at bounding box center [245, 645] width 136 height 12
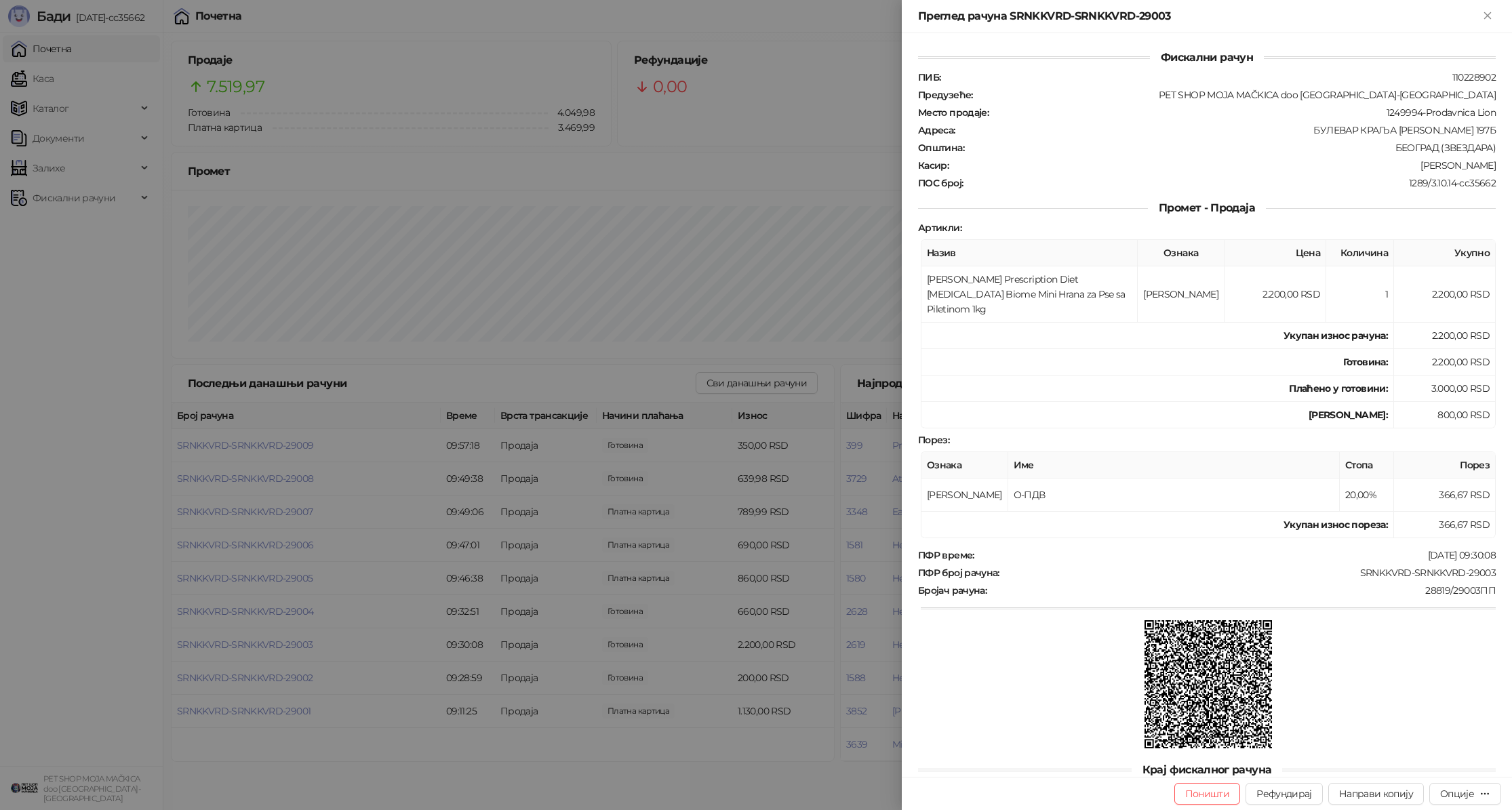
click at [258, 644] on div at bounding box center [756, 405] width 1512 height 810
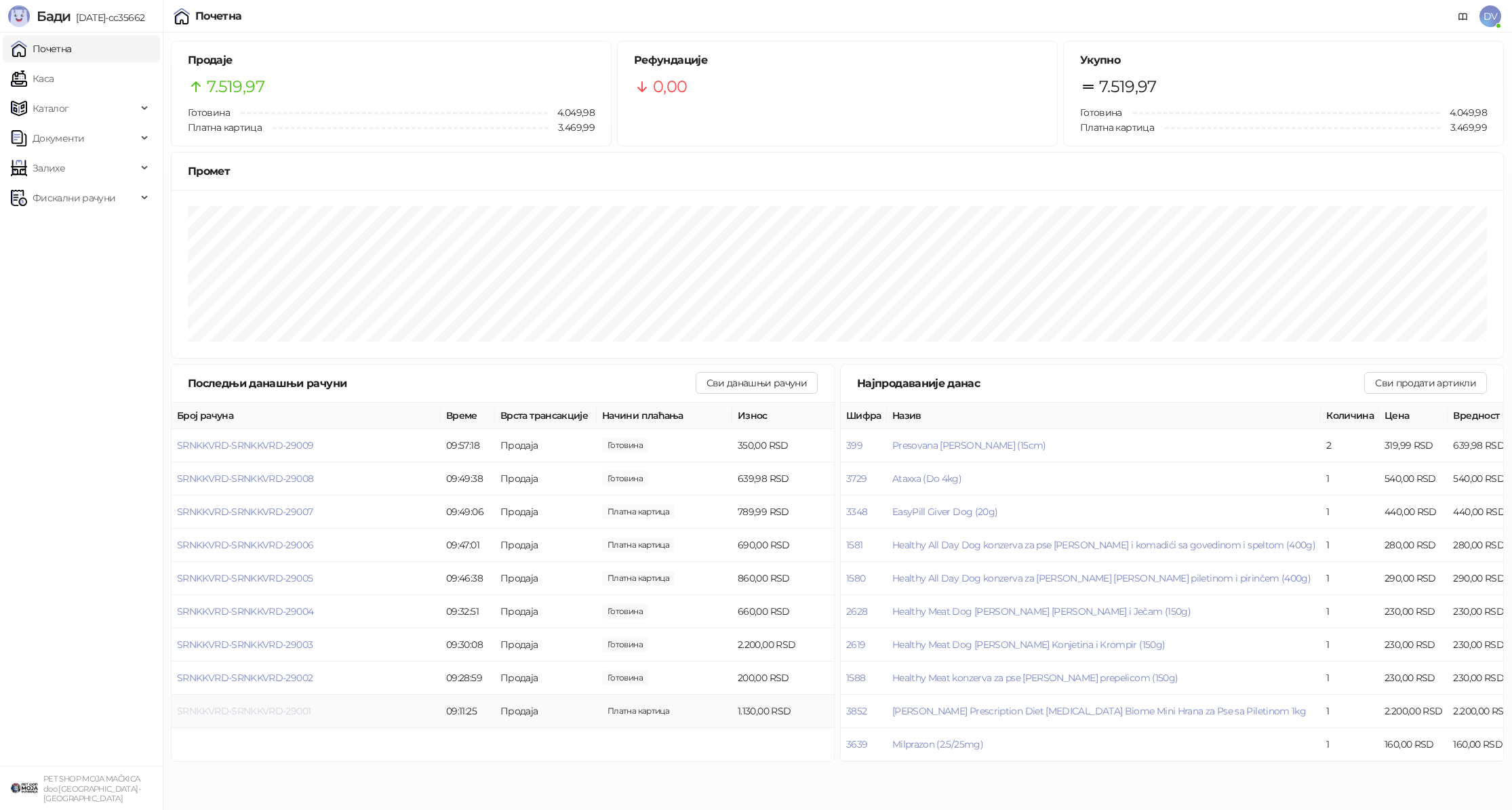
click at [251, 710] on span "SRNKKVRD-SRNKKVRD-29001" at bounding box center [244, 711] width 134 height 12
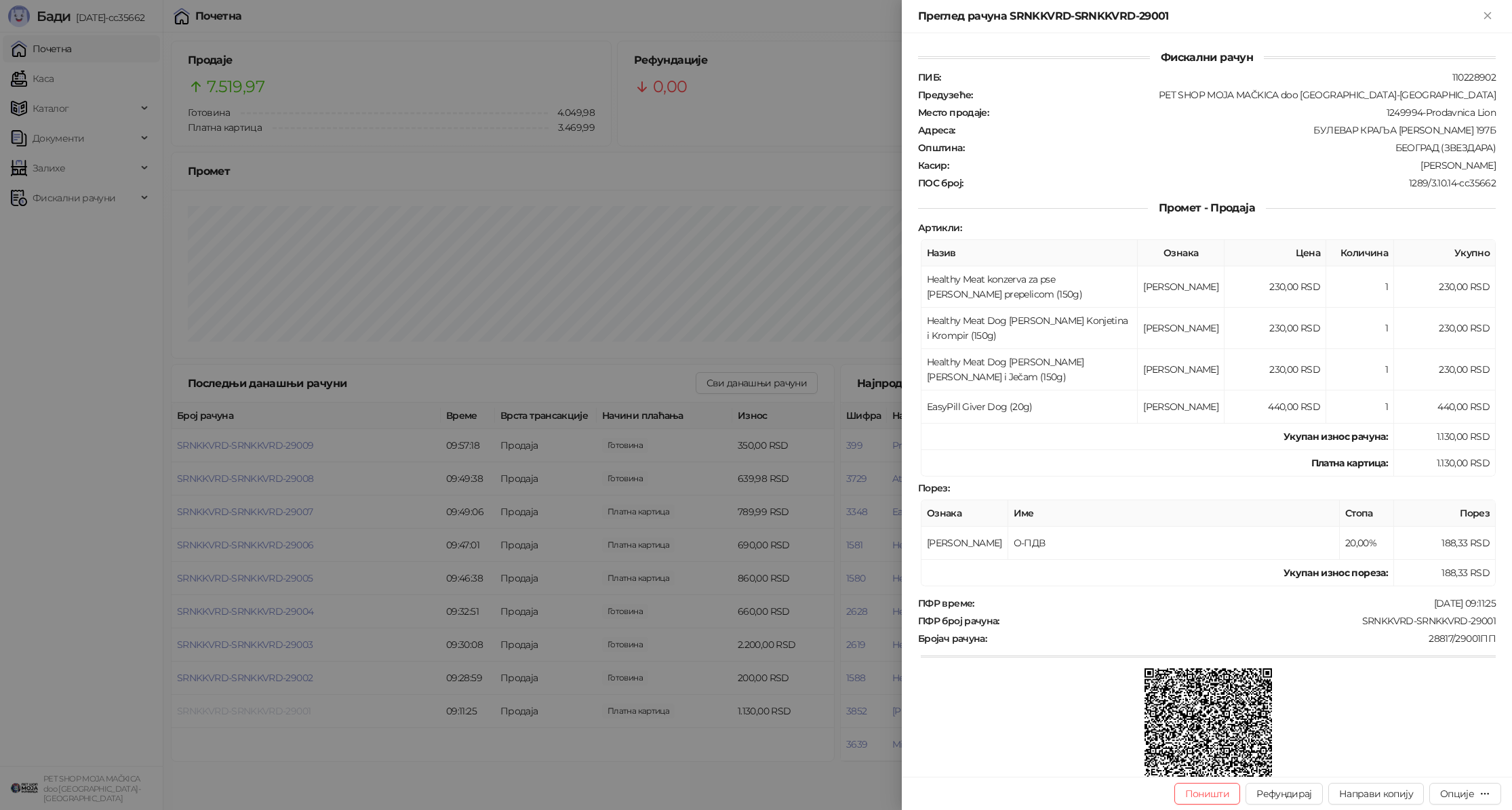
click at [251, 710] on div at bounding box center [756, 405] width 1512 height 810
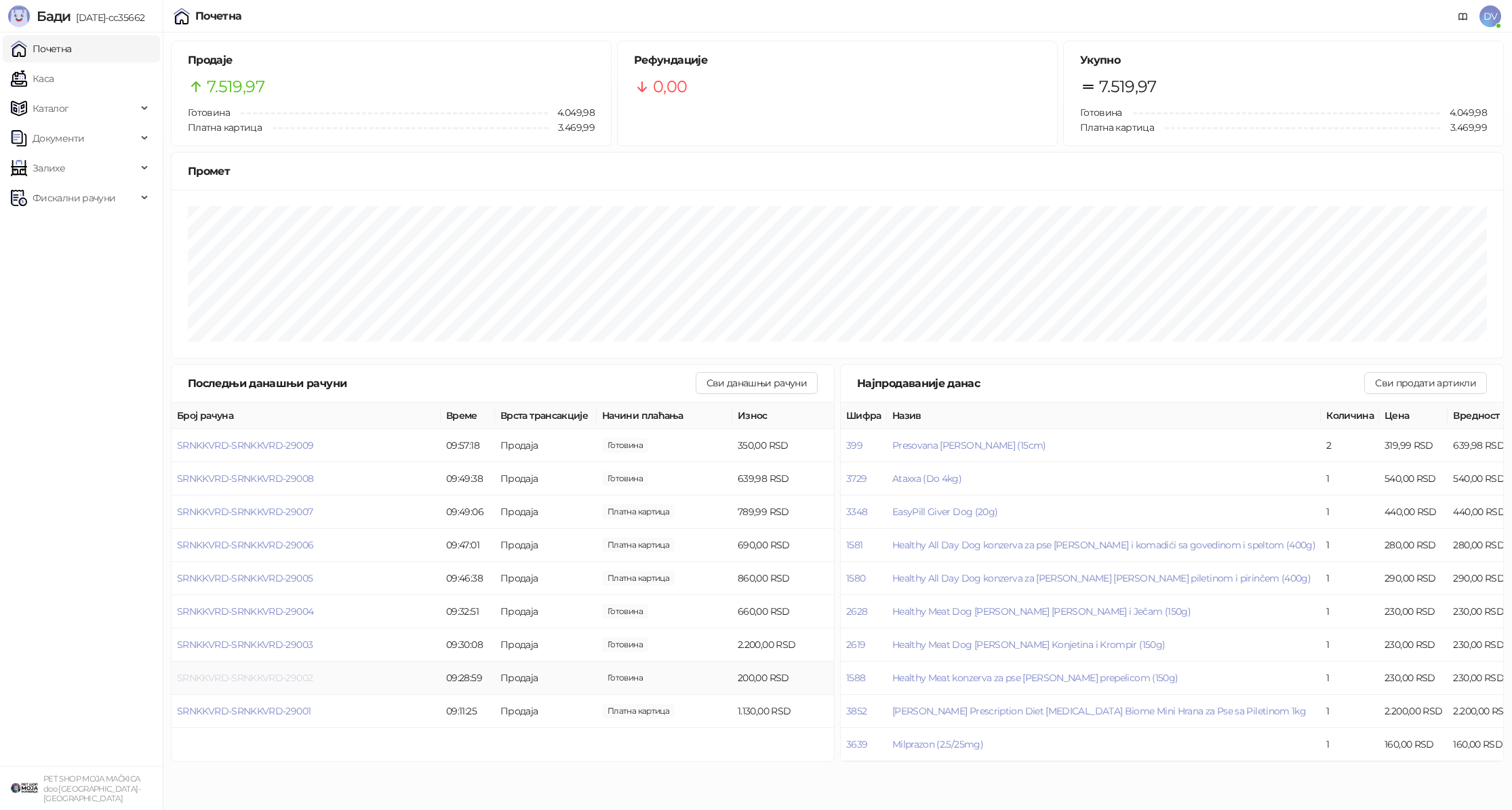
click at [258, 679] on span "SRNKKVRD-SRNKKVRD-29002" at bounding box center [245, 678] width 136 height 12
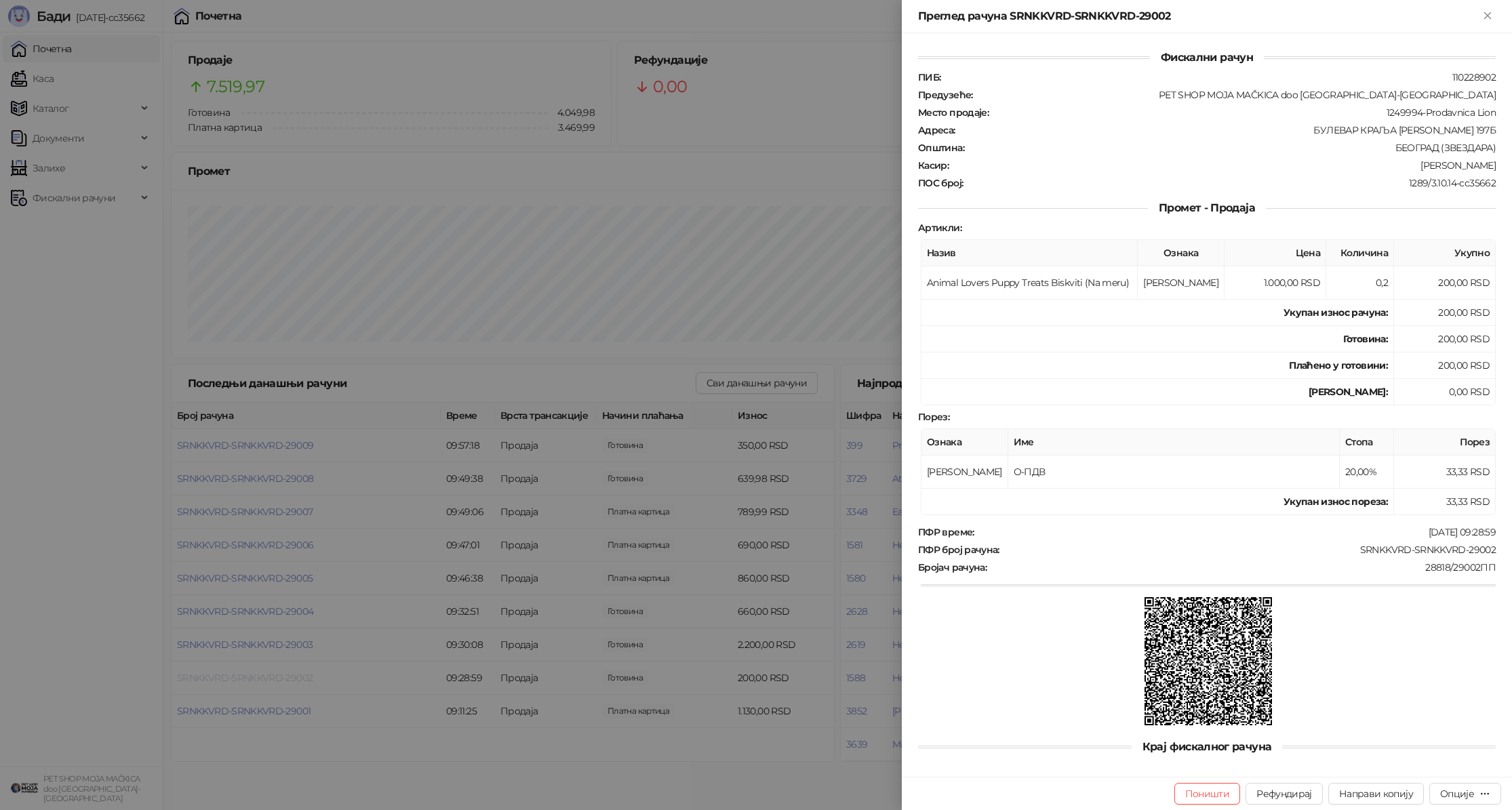
click at [258, 679] on div at bounding box center [756, 405] width 1512 height 810
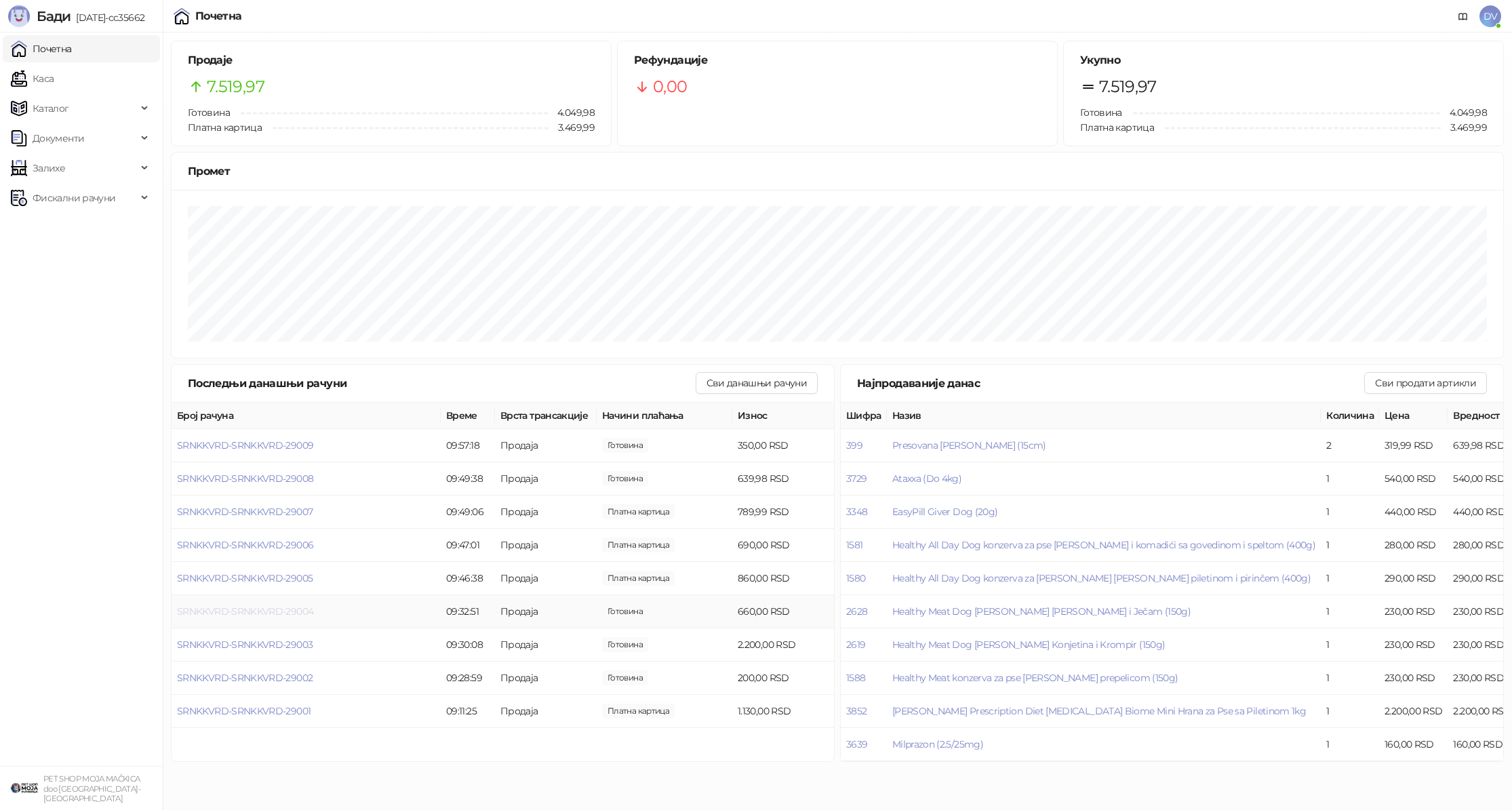
click at [262, 607] on span "SRNKKVRD-SRNKKVRD-29004" at bounding box center [245, 611] width 136 height 12
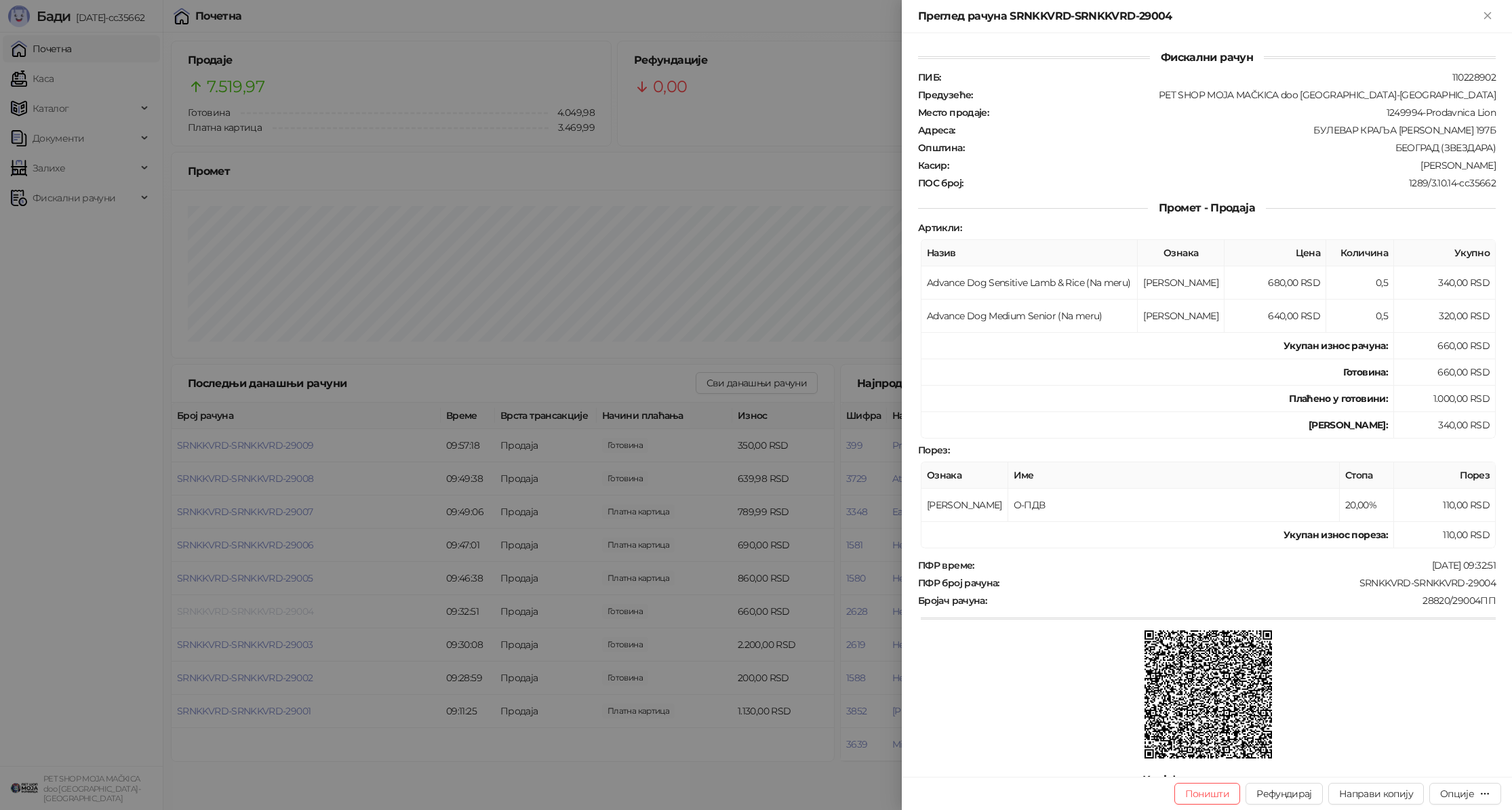
click at [262, 607] on div at bounding box center [756, 405] width 1512 height 810
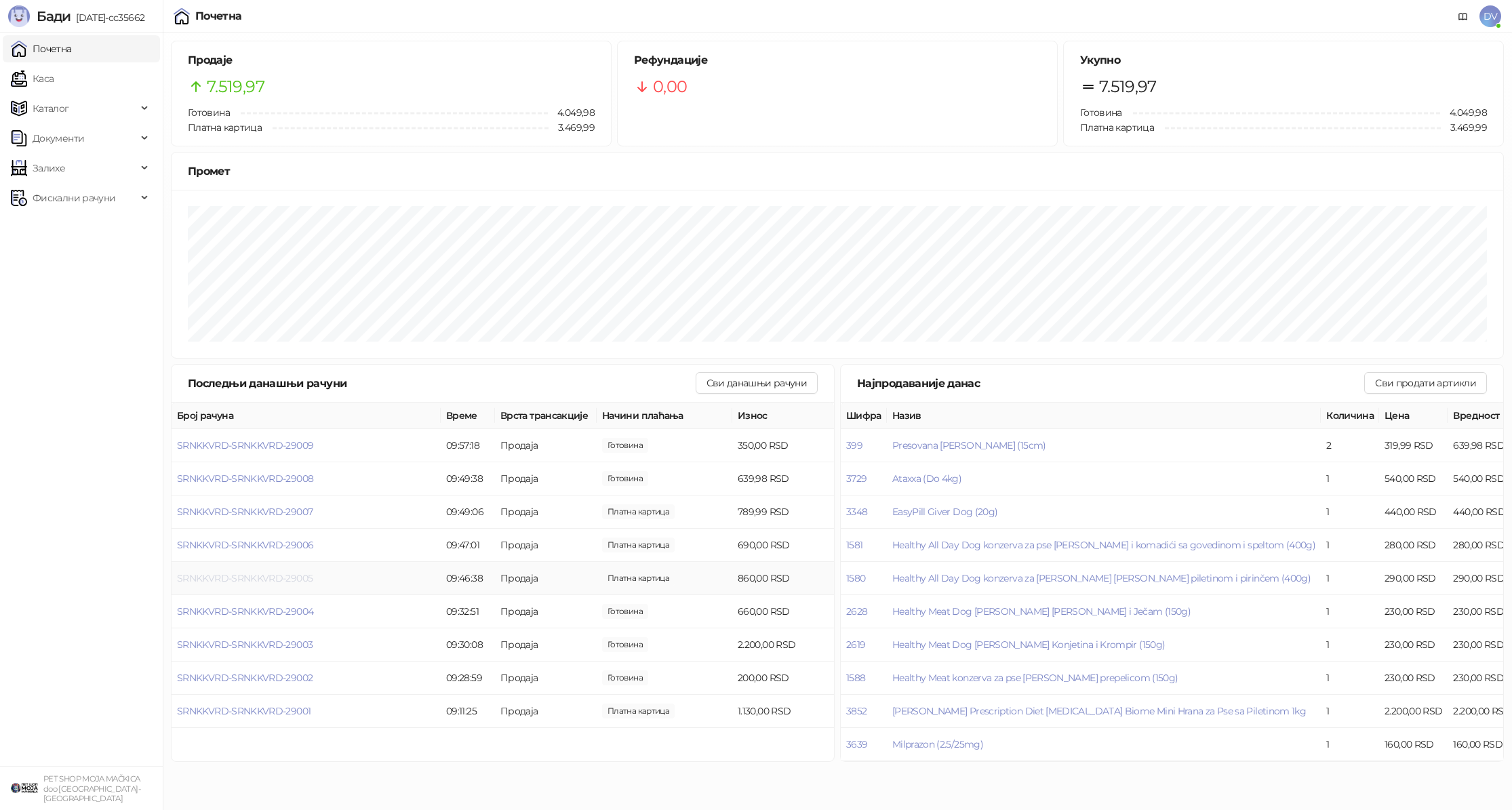
click at [267, 578] on span "SRNKKVRD-SRNKKVRD-29005" at bounding box center [245, 578] width 136 height 12
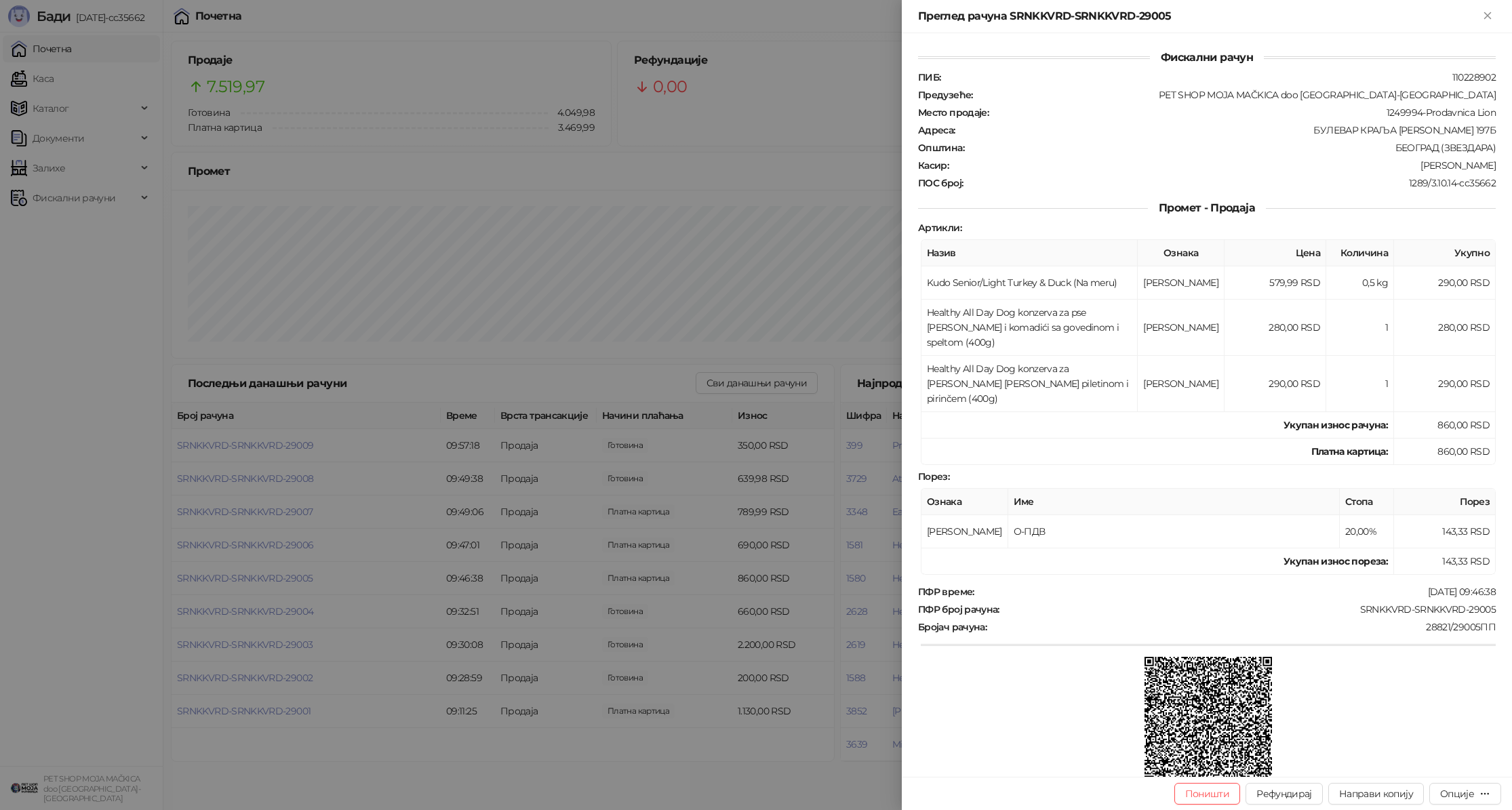
click at [267, 578] on div at bounding box center [756, 405] width 1512 height 810
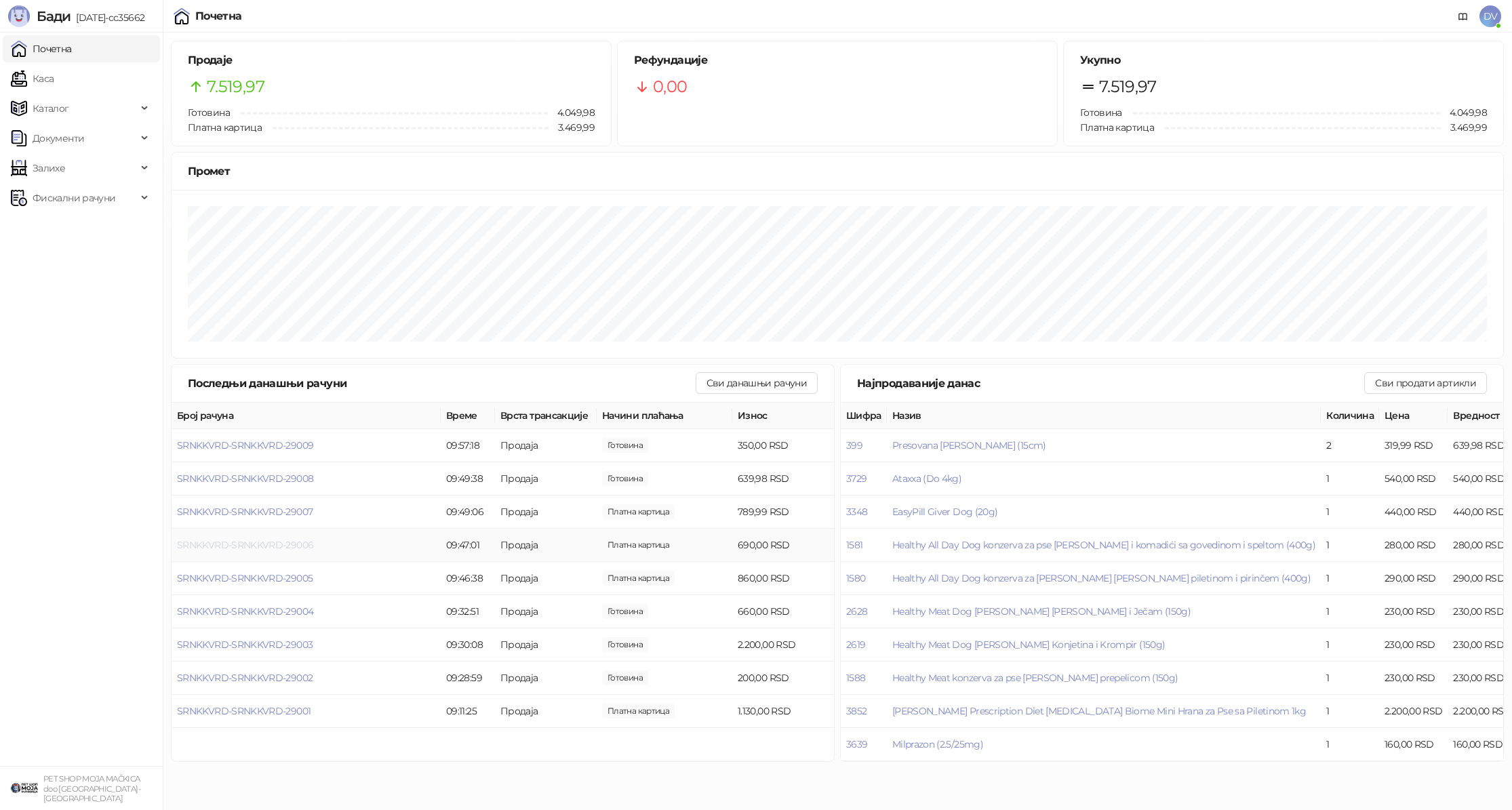
click at [273, 544] on span "SRNKKVRD-SRNKKVRD-29006" at bounding box center [245, 545] width 136 height 12
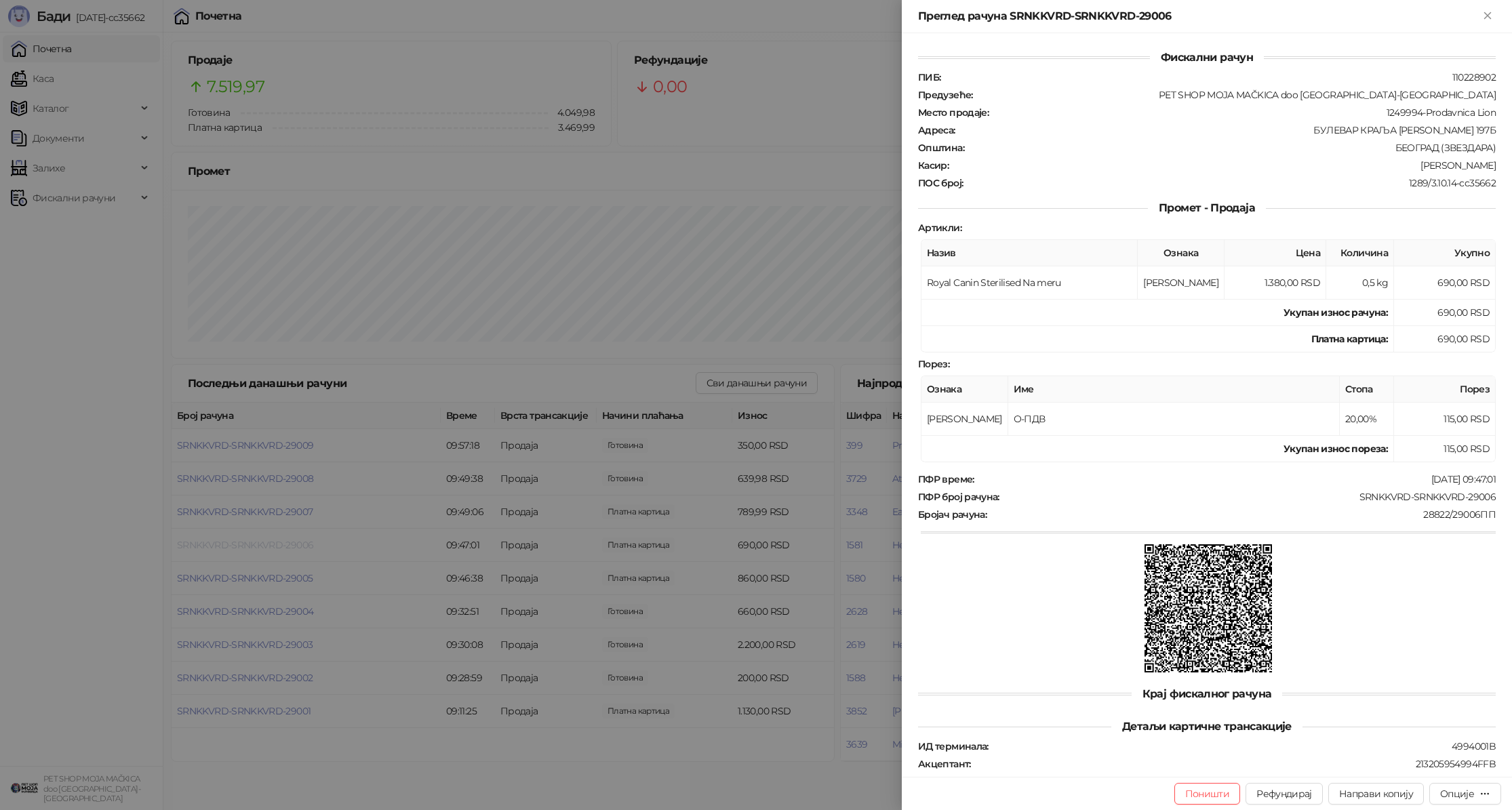
click at [273, 544] on div at bounding box center [756, 405] width 1512 height 810
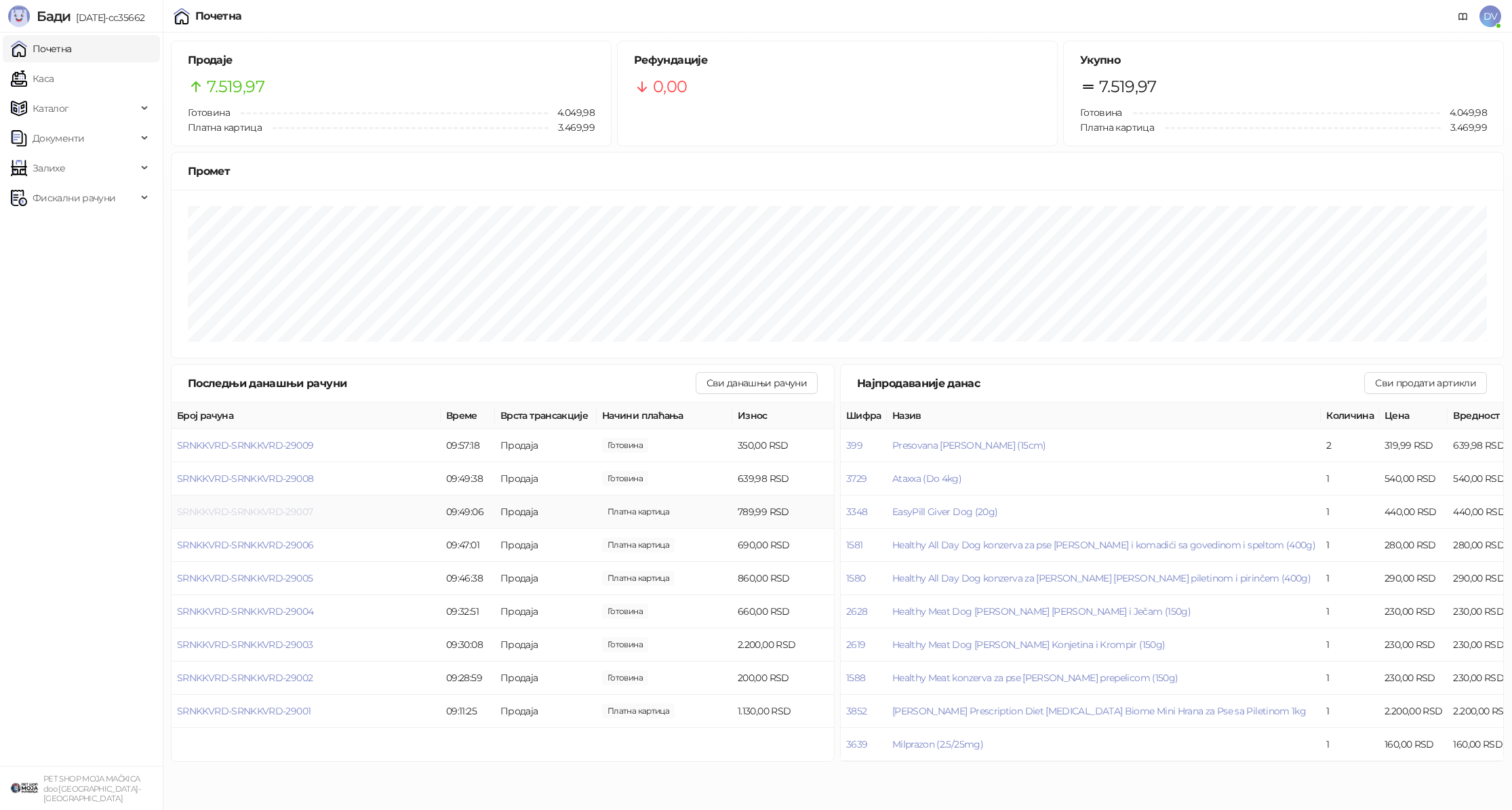
click at [268, 513] on span "SRNKKVRD-SRNKKVRD-29007" at bounding box center [245, 512] width 136 height 12
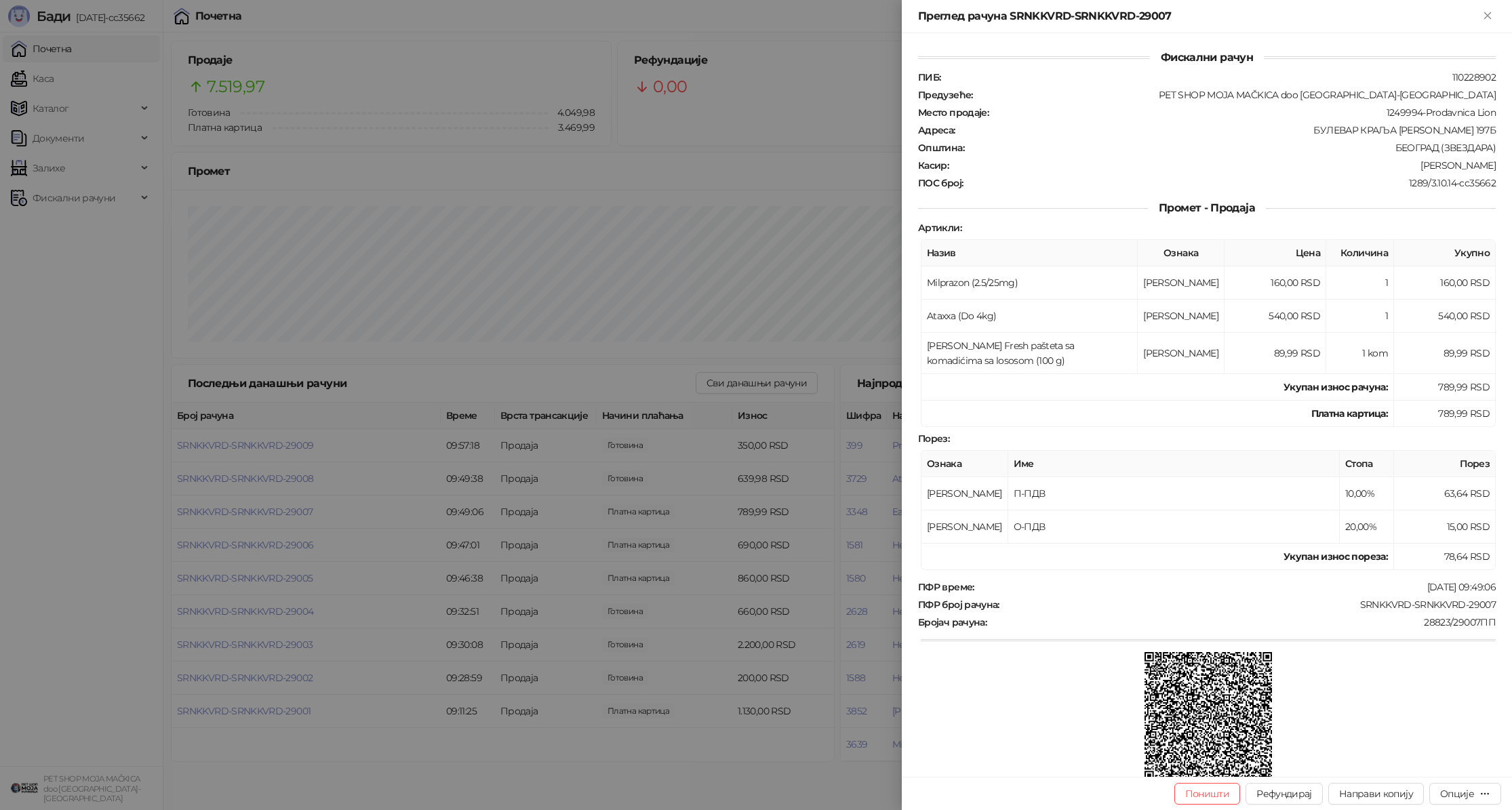
click at [268, 513] on div at bounding box center [756, 405] width 1512 height 810
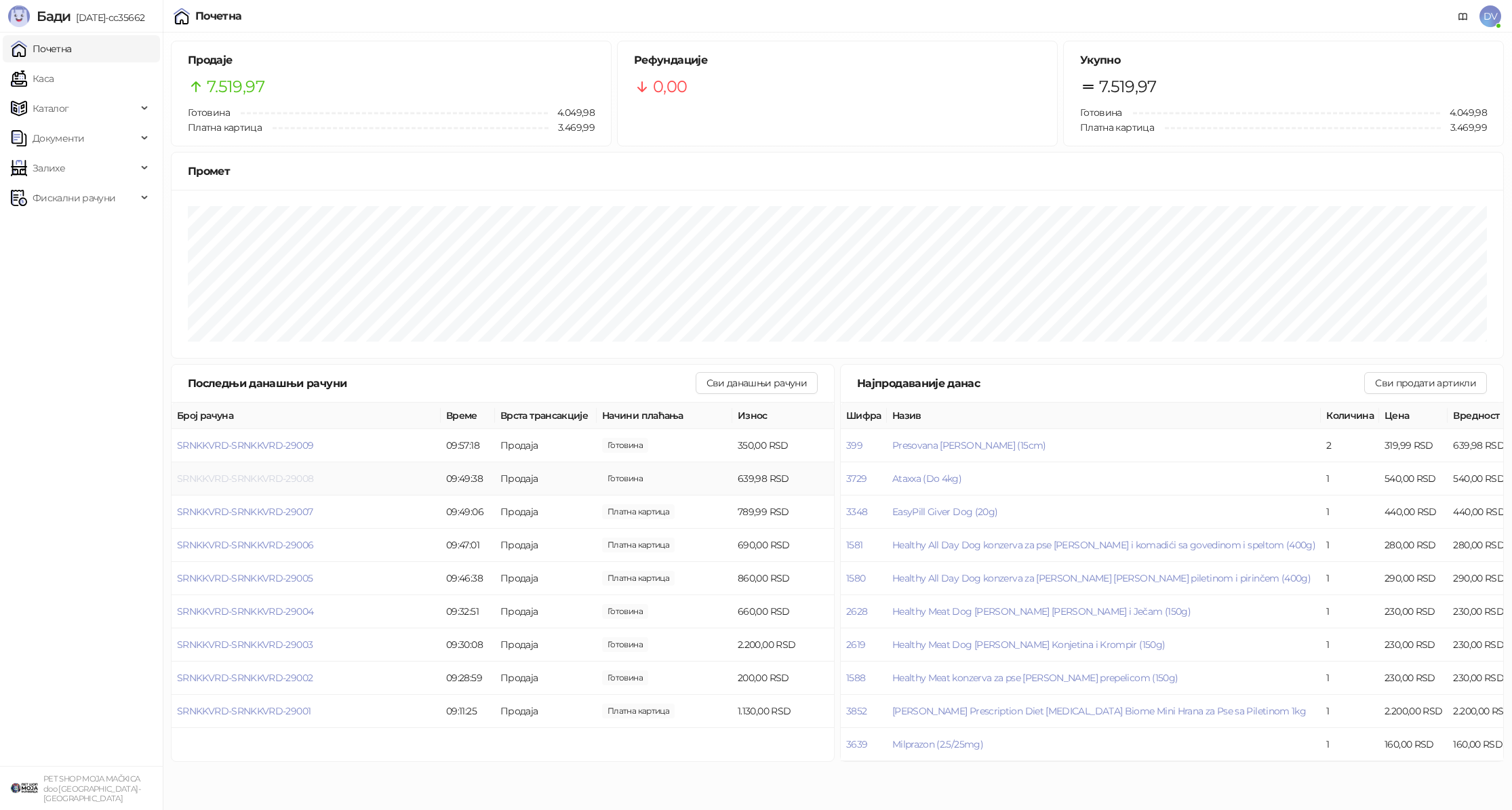
click at [282, 473] on span "SRNKKVRD-SRNKKVRD-29008" at bounding box center [245, 479] width 136 height 12
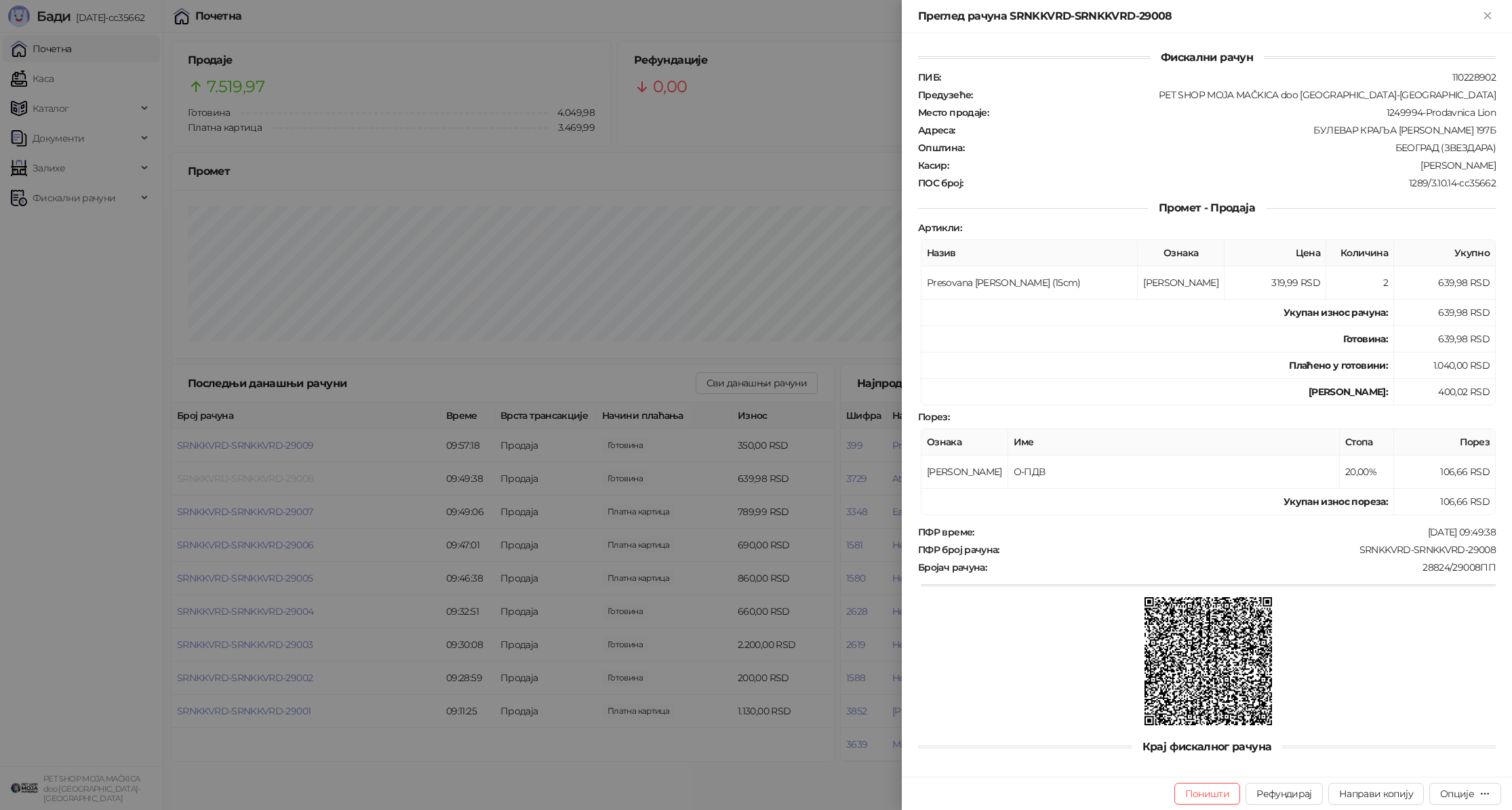
click at [282, 473] on div at bounding box center [756, 405] width 1512 height 810
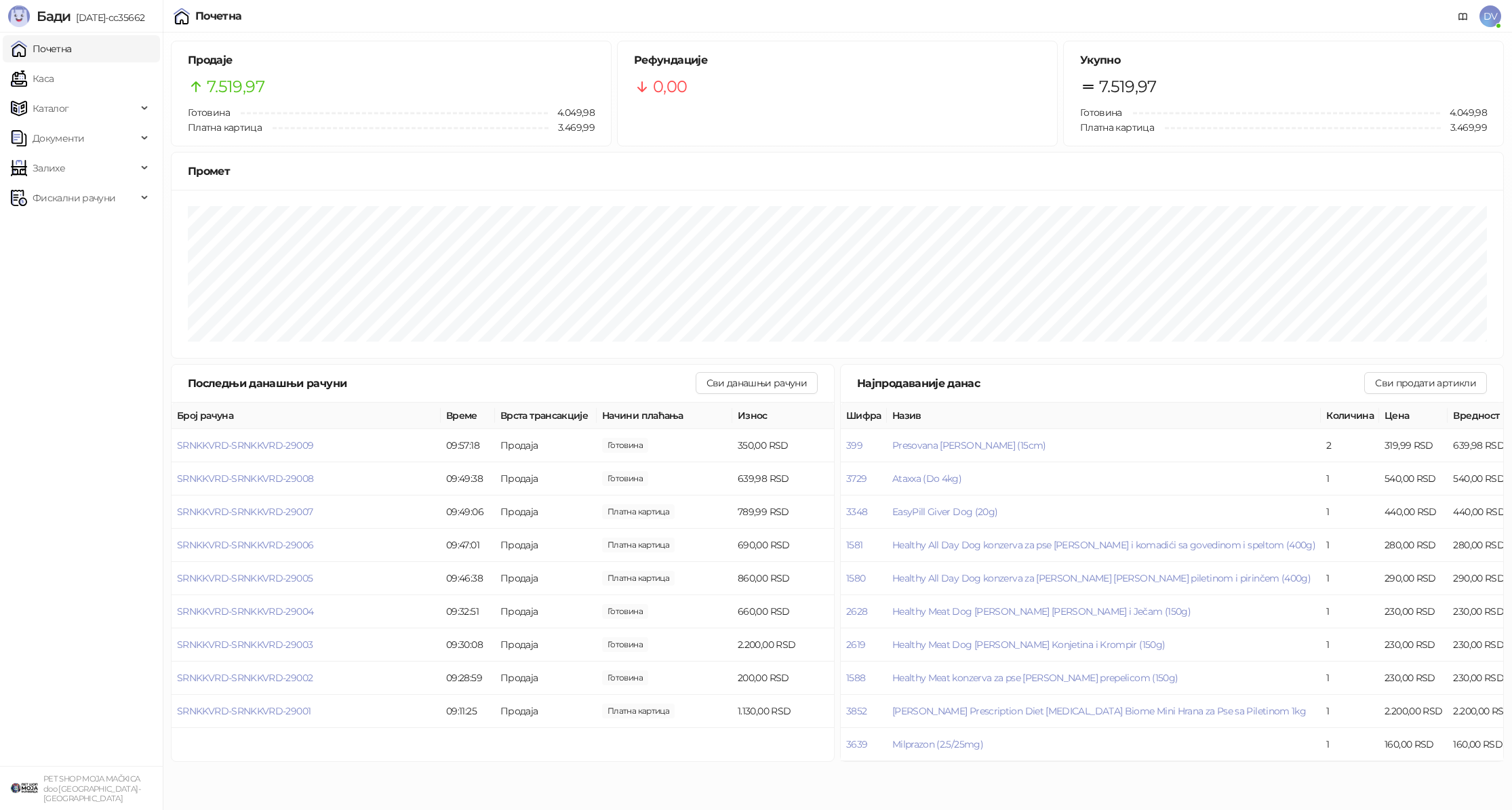
click at [302, 435] on td "SRNKKVRD-SRNKKVRD-29009" at bounding box center [306, 445] width 269 height 33
click at [298, 439] on span "SRNKKVRD-SRNKKVRD-29009" at bounding box center [245, 445] width 136 height 12
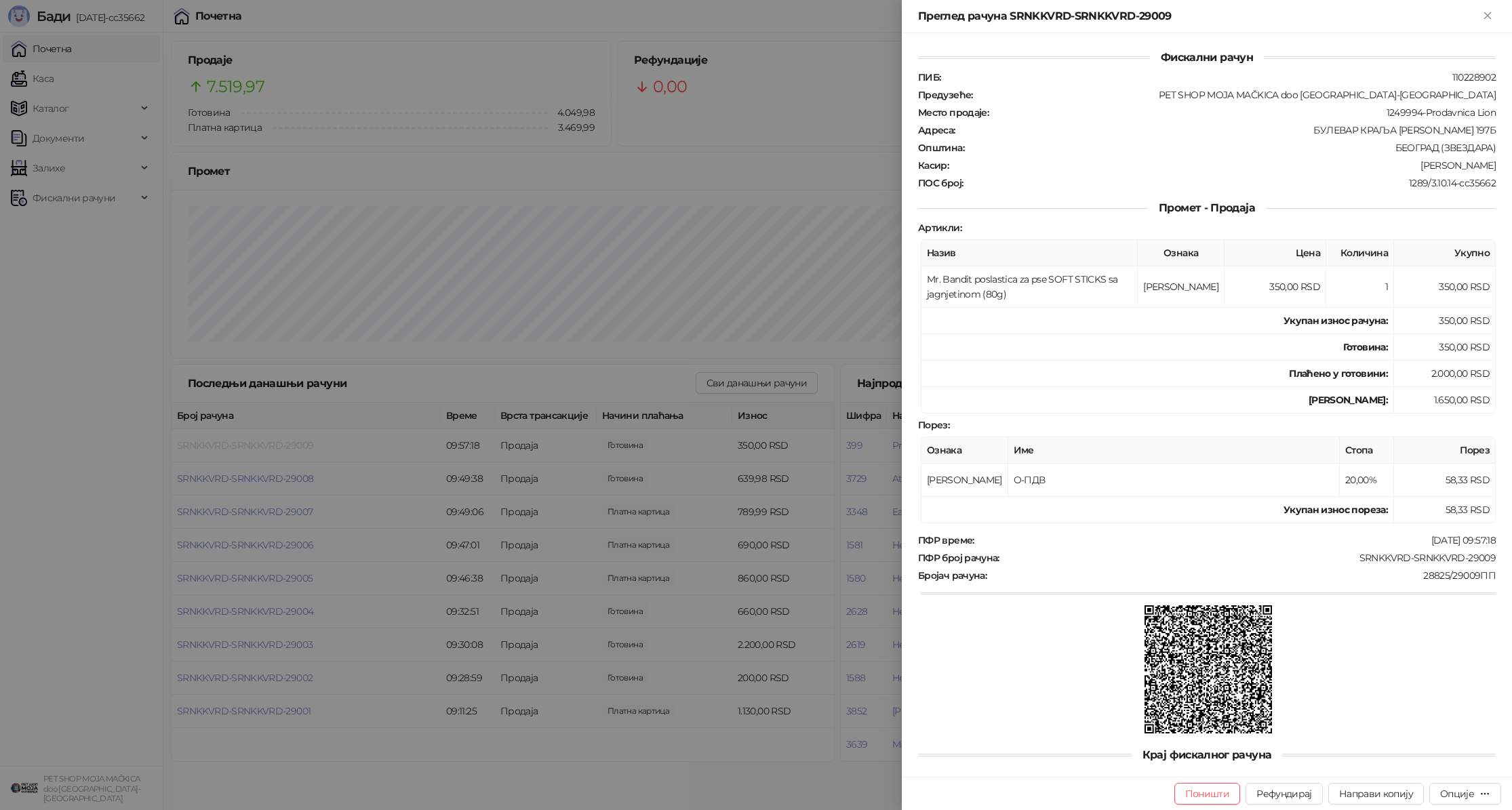
click at [298, 439] on div at bounding box center [756, 405] width 1512 height 810
